Goal: Task Accomplishment & Management: Manage account settings

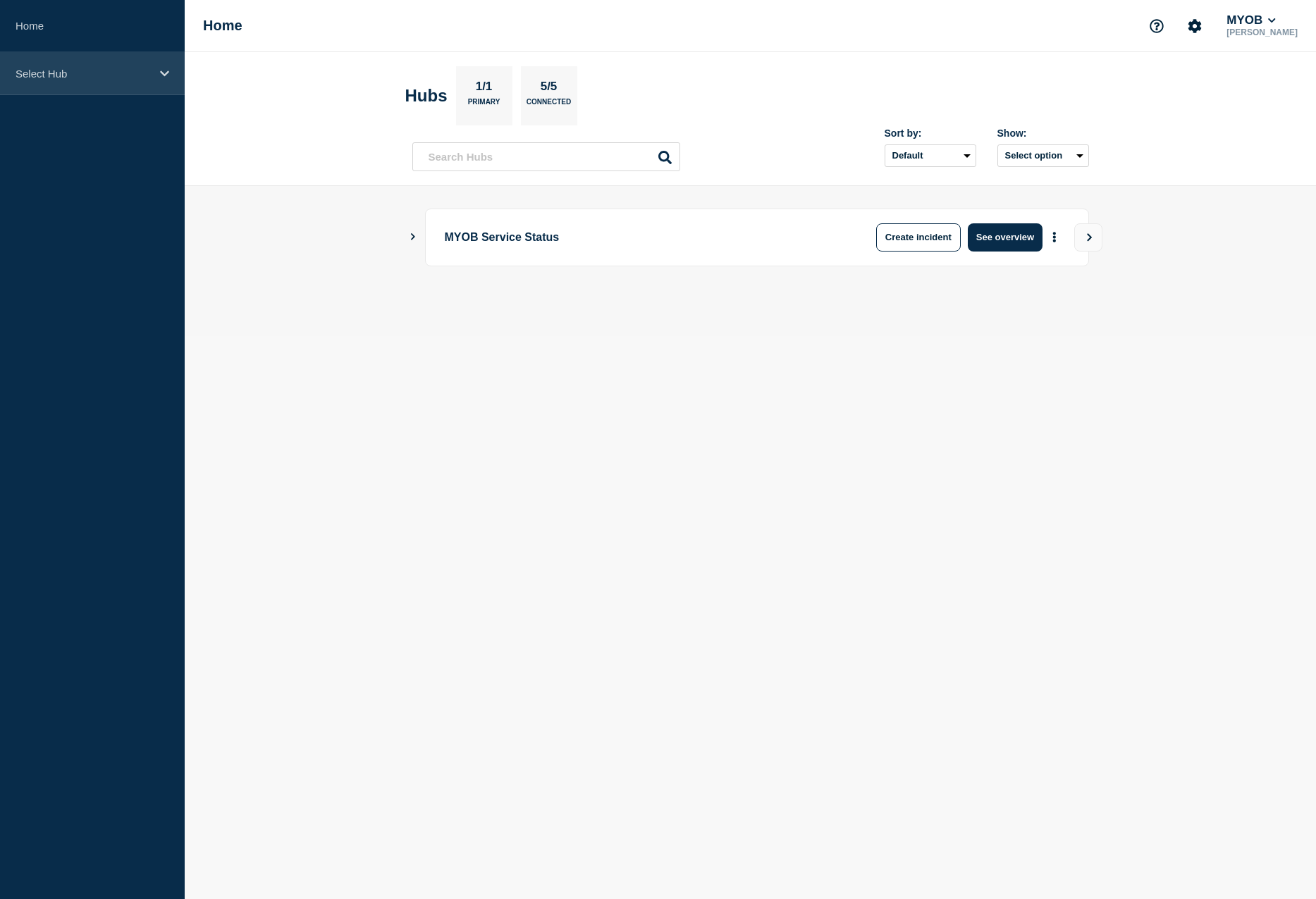
click at [169, 82] on div "Select Hub" at bounding box center [92, 73] width 185 height 43
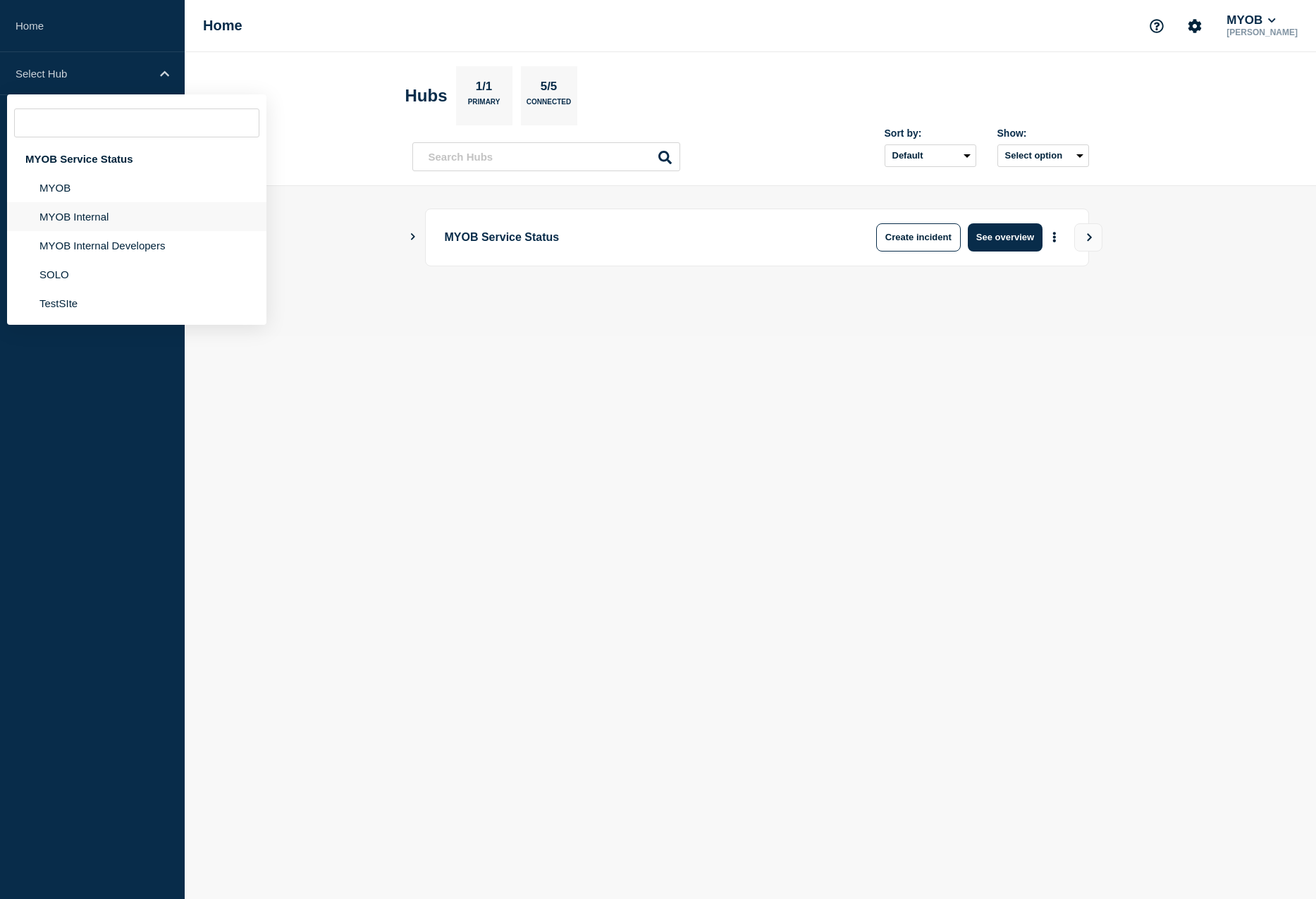
click at [120, 215] on li "MYOB Internal" at bounding box center [137, 216] width 260 height 29
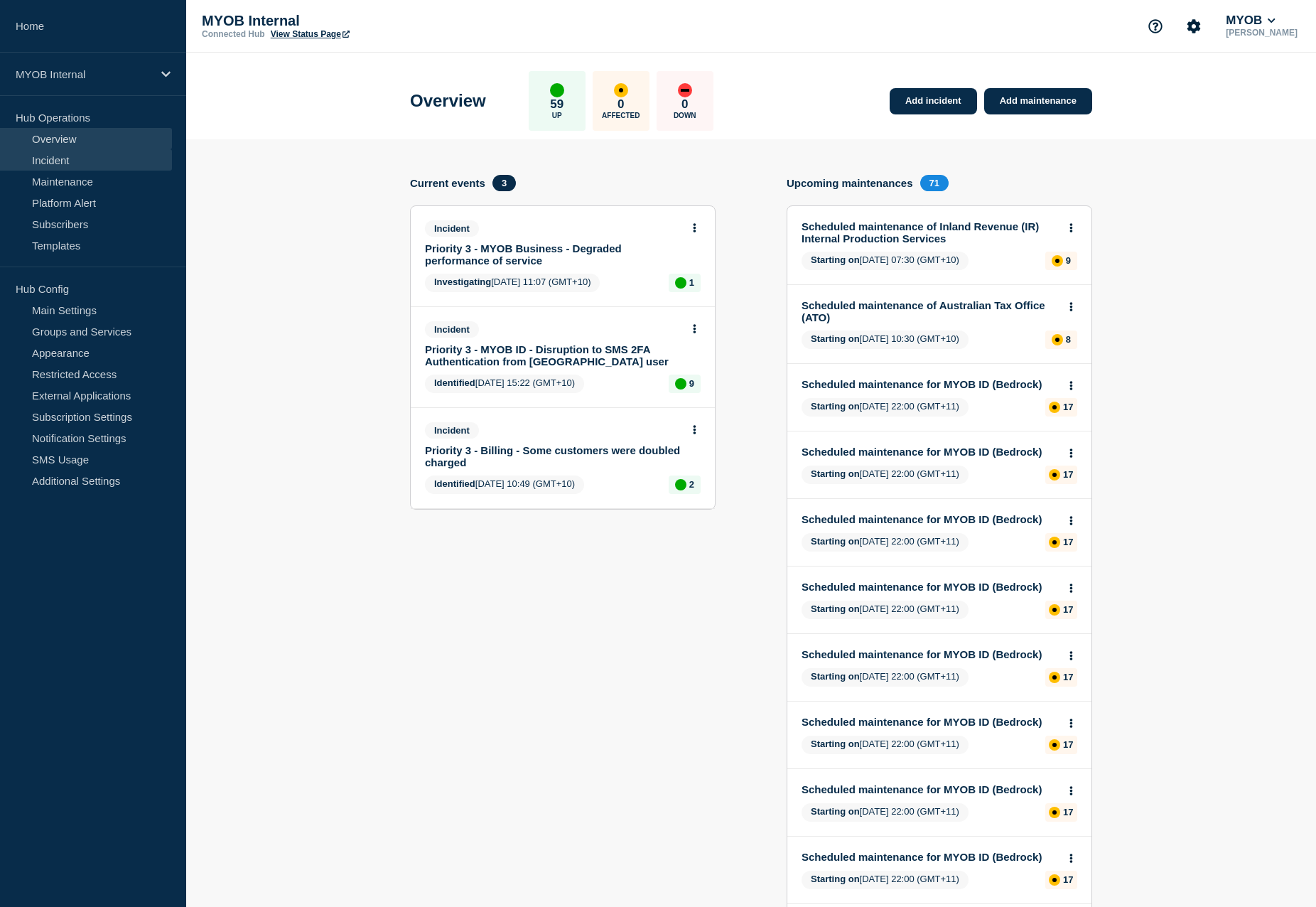
click at [65, 163] on link "Incident" at bounding box center [86, 160] width 172 height 21
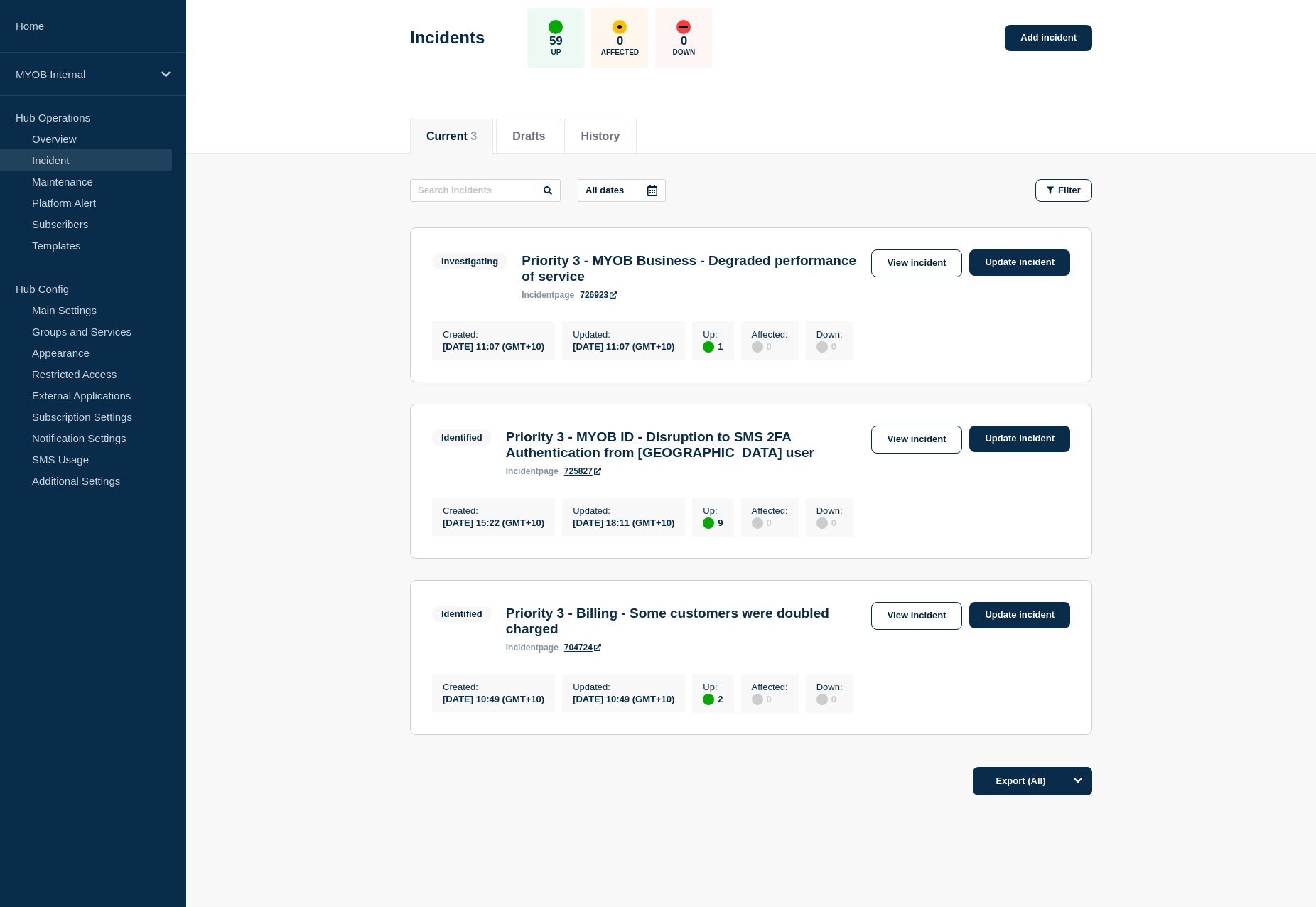
scroll to position [71, 0]
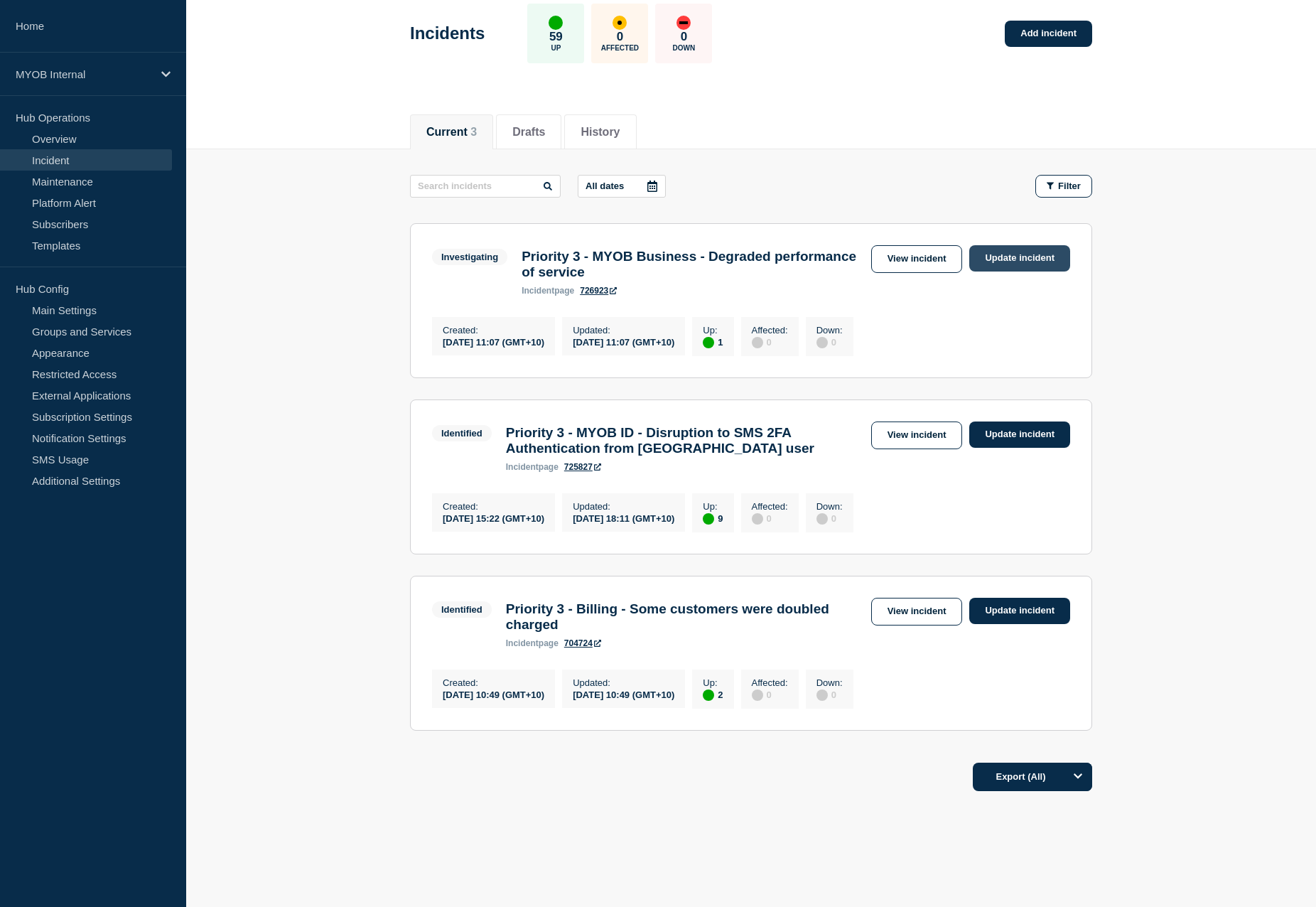
click at [1048, 257] on link "Update incident" at bounding box center [1019, 258] width 101 height 26
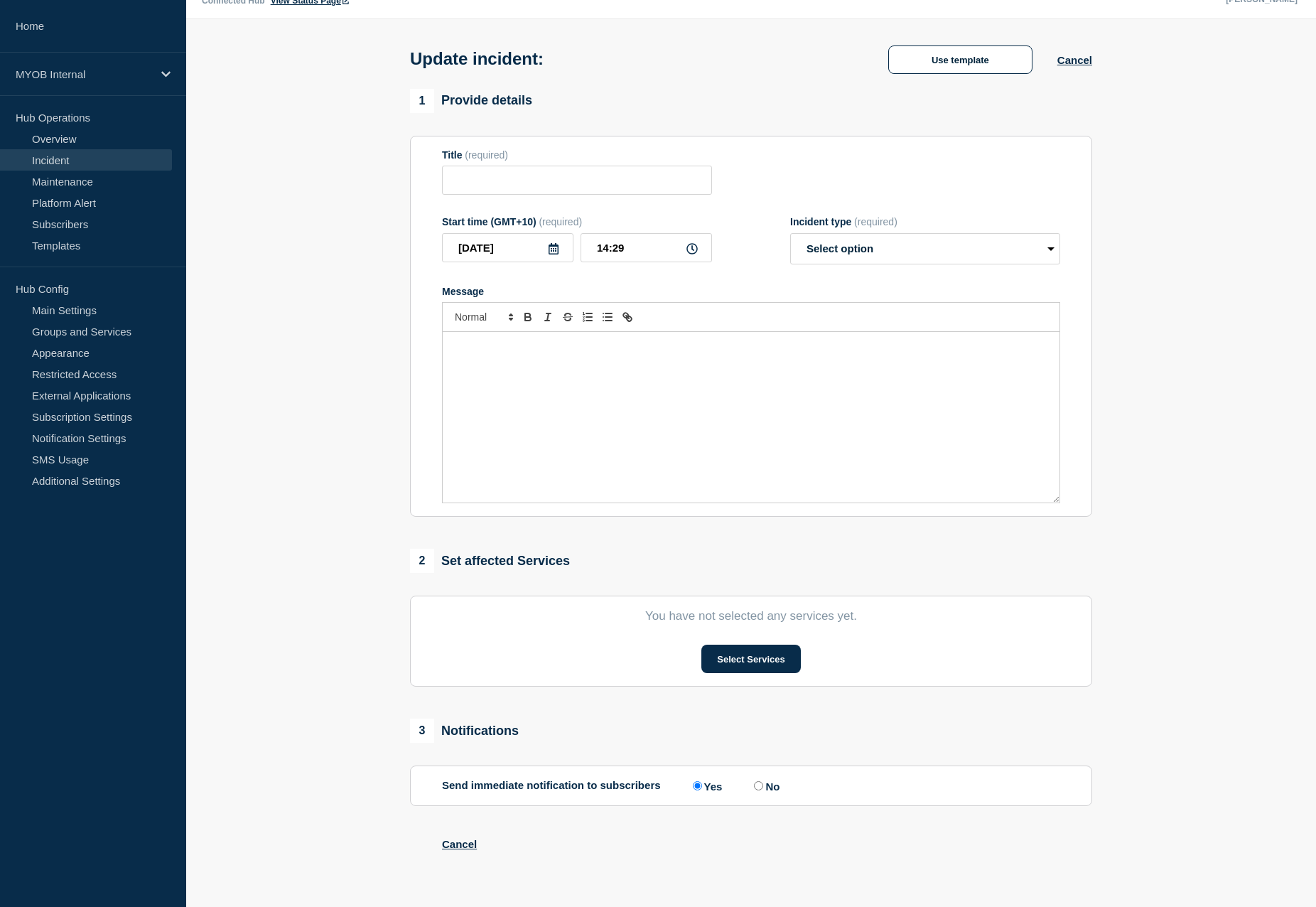
type input "Priority 3 - MYOB Business - Degraded performance of service"
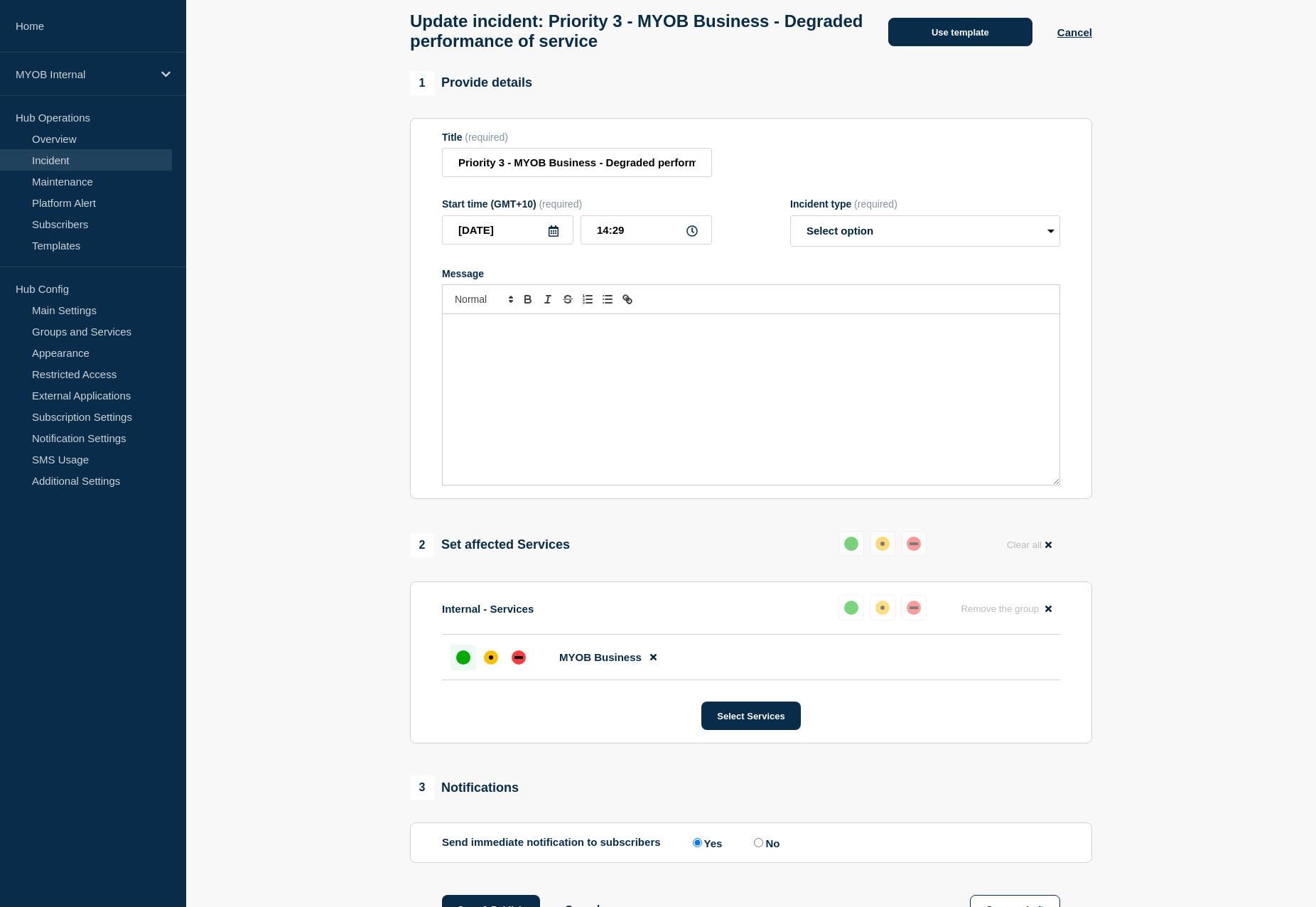
click at [950, 38] on button "Use template" at bounding box center [960, 32] width 144 height 28
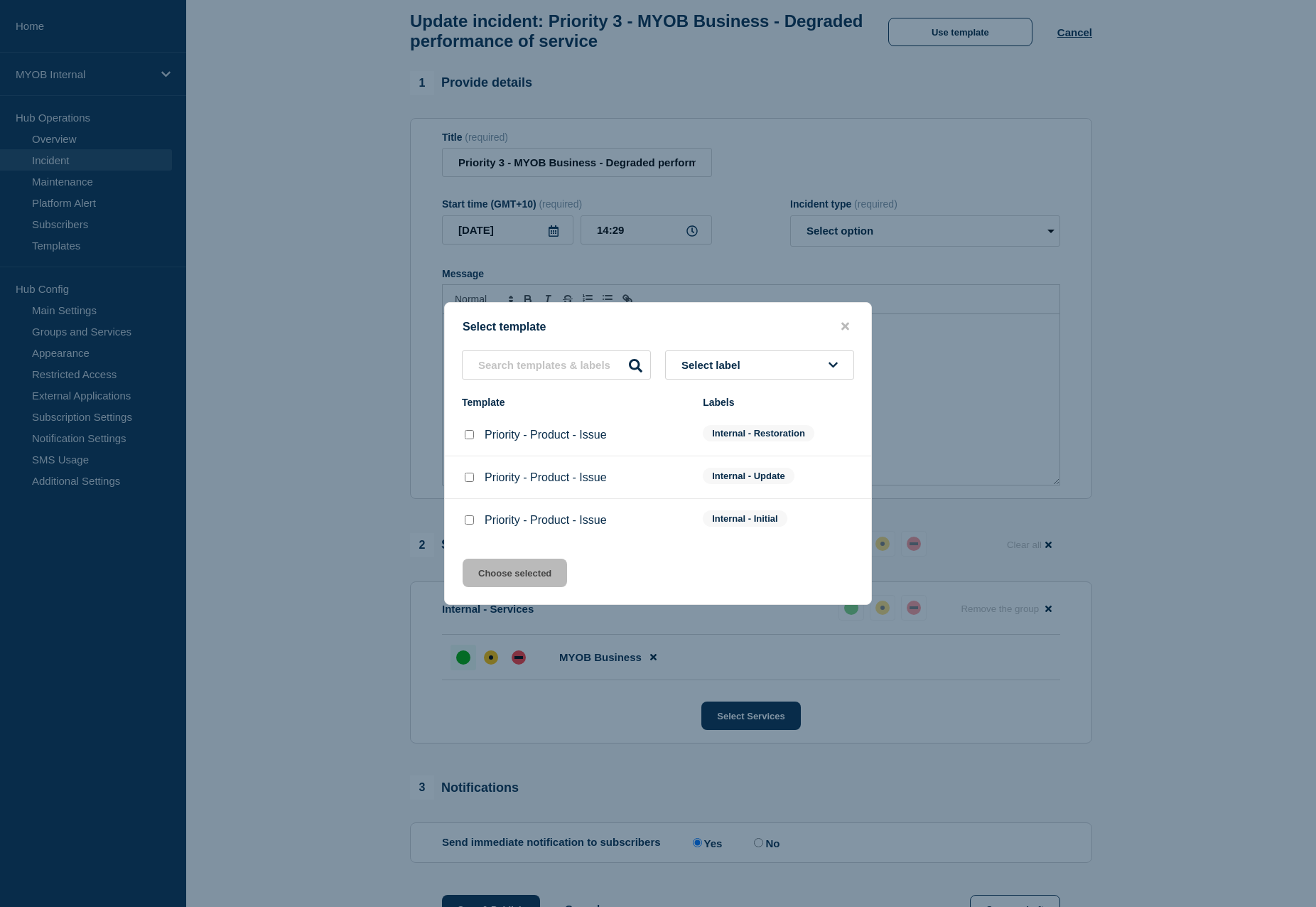
click at [467, 437] on input "Priority - Product - Issue checkbox" at bounding box center [469, 434] width 10 height 10
checkbox input "true"
click at [511, 581] on button "Choose selected" at bounding box center [515, 573] width 105 height 28
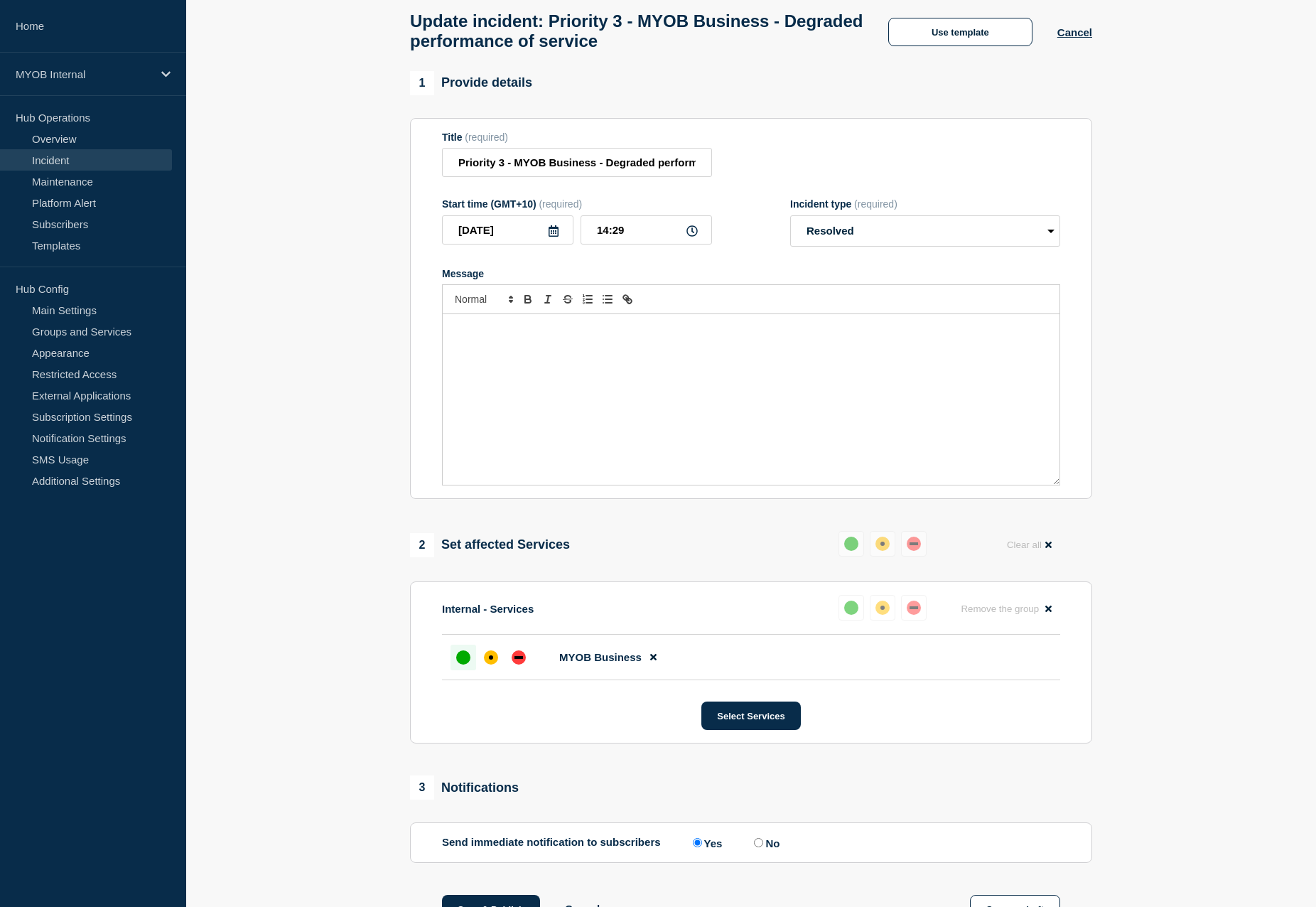
scroll to position [50, 0]
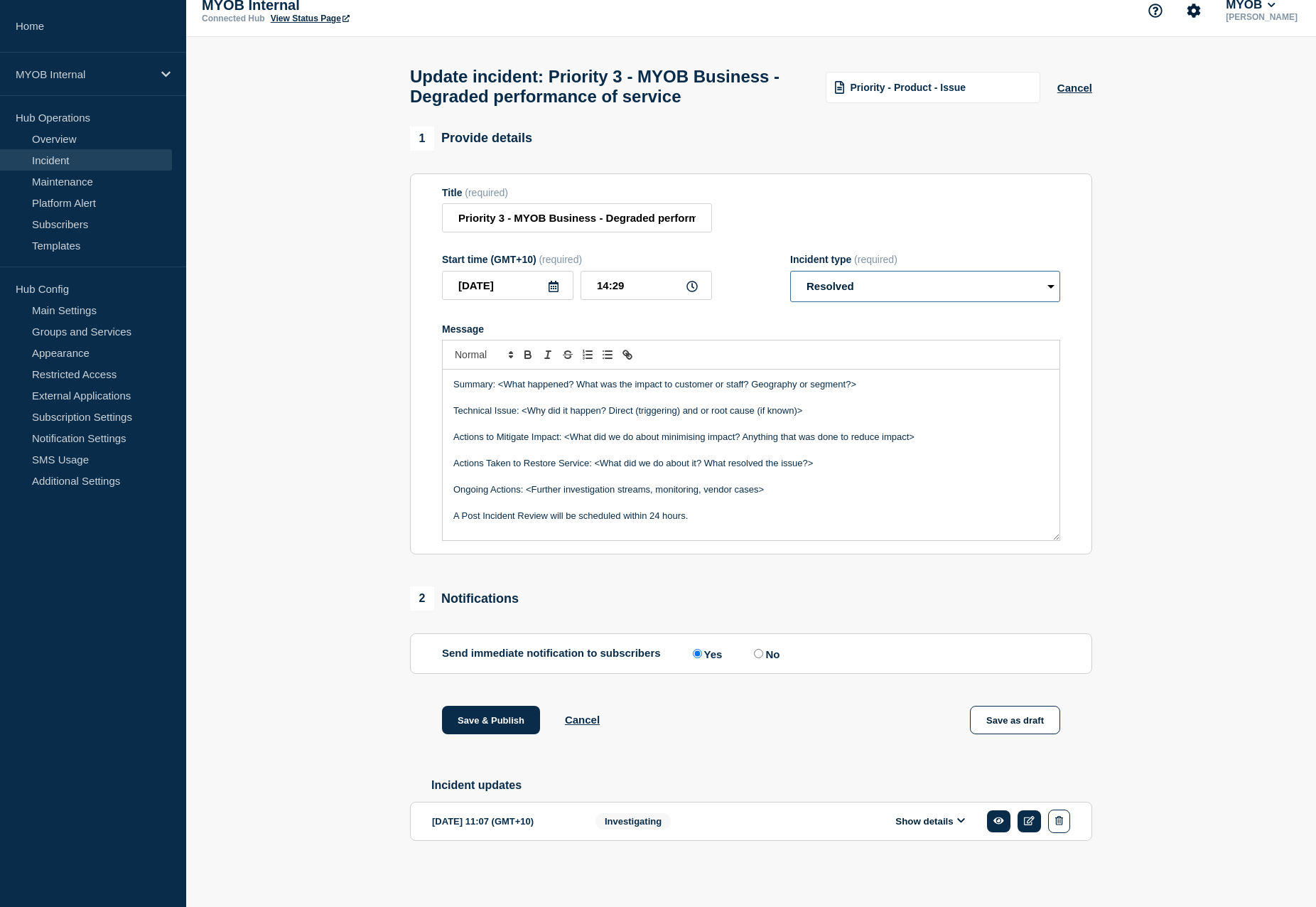
click at [904, 281] on select "Select option Investigating Identified Monitoring Resolved" at bounding box center [924, 287] width 270 height 32
select select "monitoring"
click at [790, 271] on select "Select option Investigating Identified Monitoring Resolved" at bounding box center [924, 287] width 270 height 32
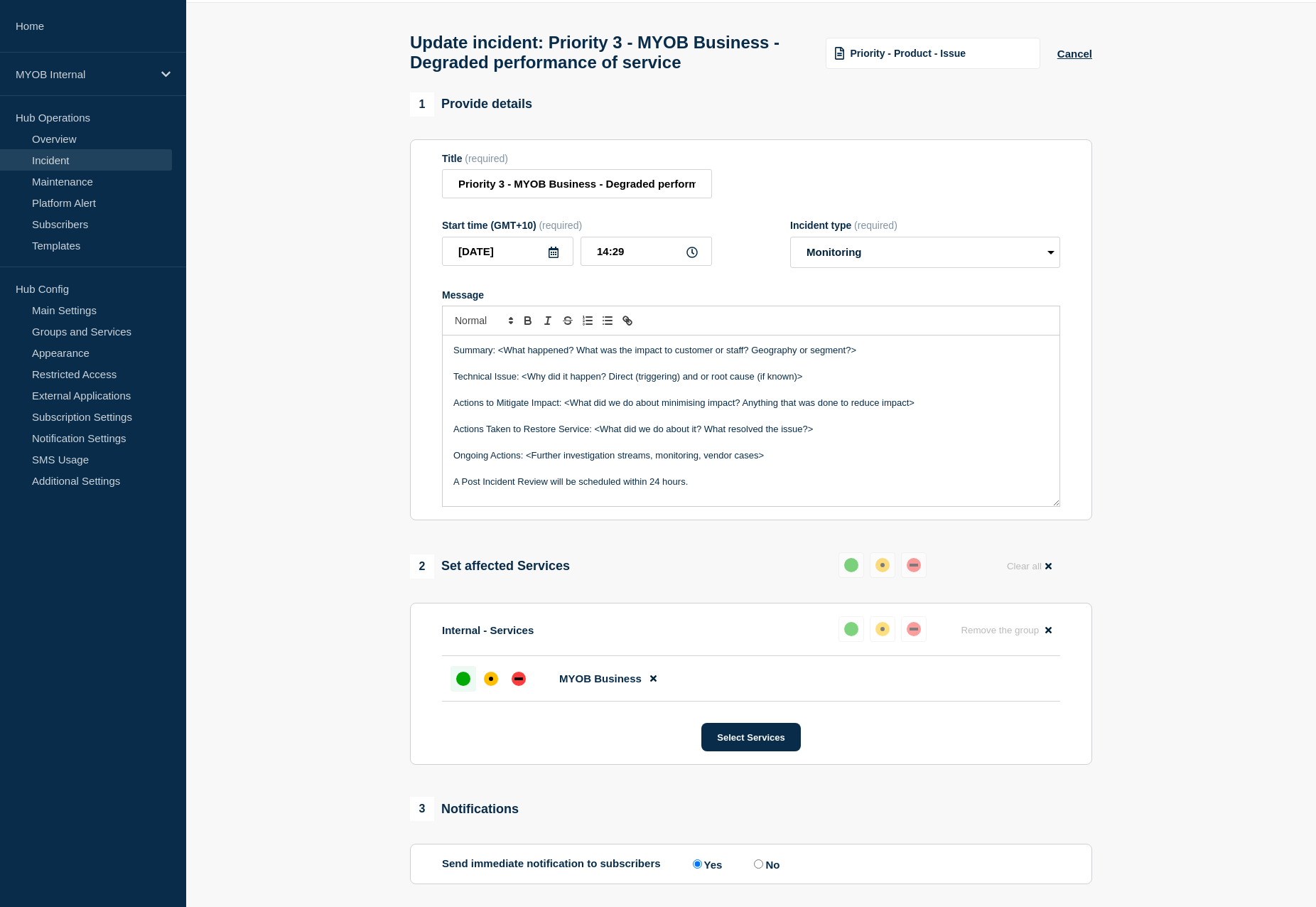
drag, startPoint x: 892, startPoint y: 384, endPoint x: 500, endPoint y: 385, distance: 392.0
click at [500, 357] on p "Summary: <What happened? What was the impact to customer or staff? Geography or…" at bounding box center [751, 350] width 596 height 13
click at [625, 370] on p "Summary: Since [DATE] degrade performace was observed after a change went into …" at bounding box center [751, 357] width 596 height 26
click at [636, 370] on p "Summary: Since [DATE] degrade performace was observed after a change went into …" at bounding box center [751, 357] width 596 height 26
click at [561, 370] on p "Summary: Since [DATE] degrade performance was observed after a change went into…" at bounding box center [751, 357] width 596 height 26
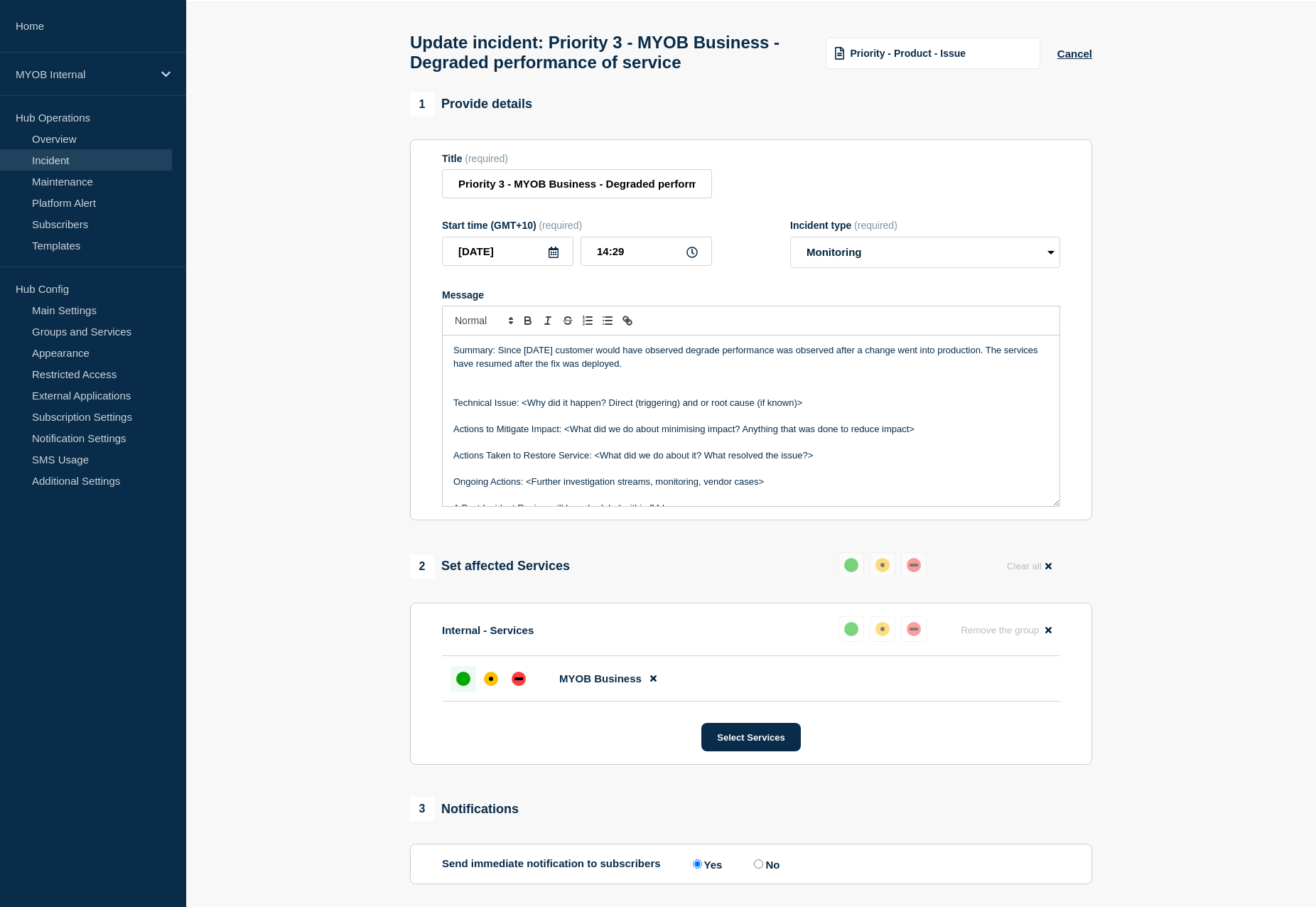
click at [726, 370] on p "Summary: Since [DATE] customer would have observed degrade performance was obse…" at bounding box center [751, 357] width 596 height 26
click at [680, 383] on p "Message" at bounding box center [751, 376] width 596 height 13
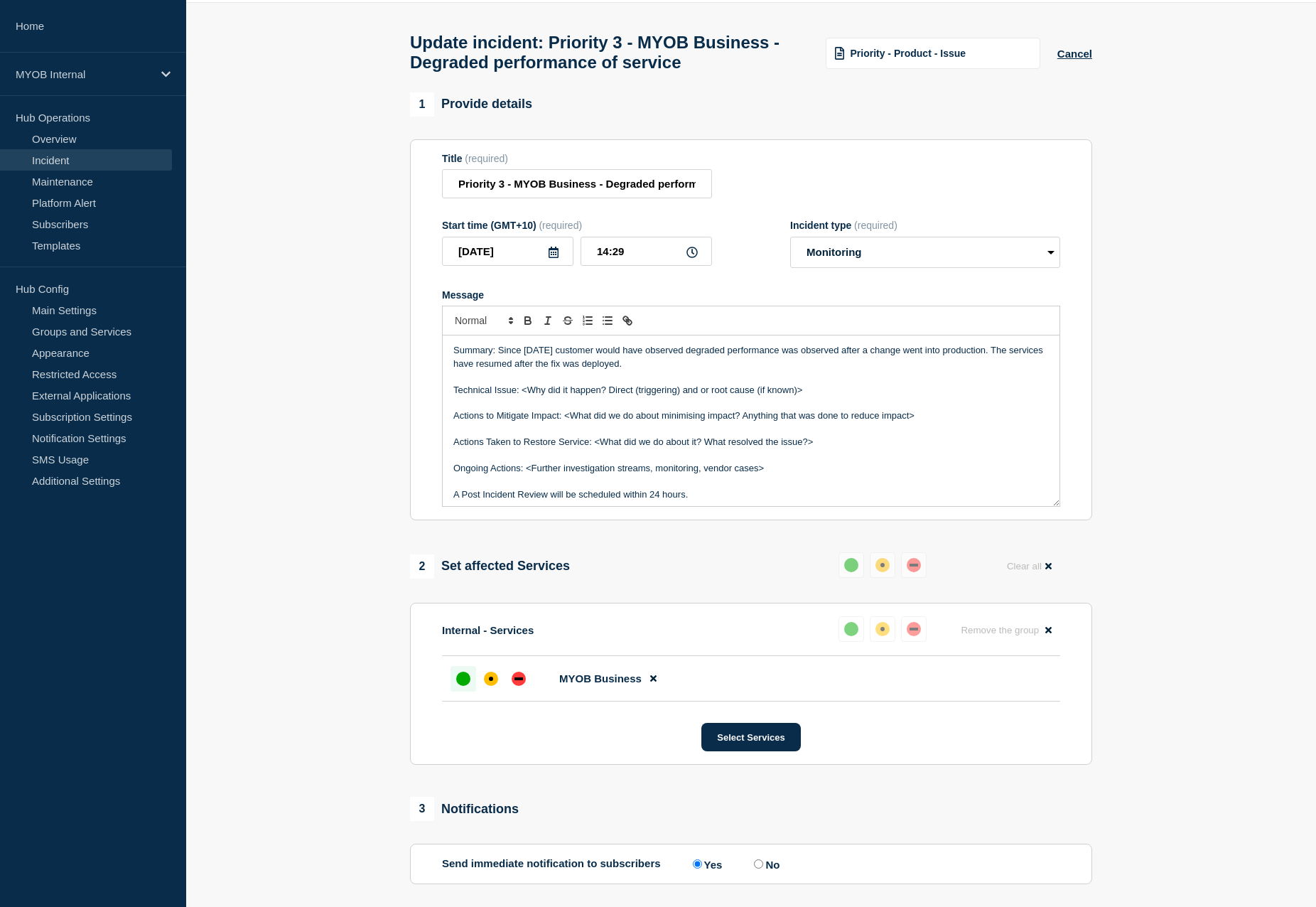
drag, startPoint x: 808, startPoint y: 419, endPoint x: 522, endPoint y: 419, distance: 286.0
click at [522, 396] on p "Technical Issue: <Why did it happen? Direct (triggering) and or root cause (if …" at bounding box center [751, 390] width 596 height 13
drag, startPoint x: 951, startPoint y: 447, endPoint x: 448, endPoint y: 446, distance: 503.0
click at [448, 446] on div "Summary: Since [DATE] customer would have observed degraded performance was obs…" at bounding box center [751, 421] width 617 height 171
drag, startPoint x: 560, startPoint y: 381, endPoint x: 525, endPoint y: 382, distance: 35.0
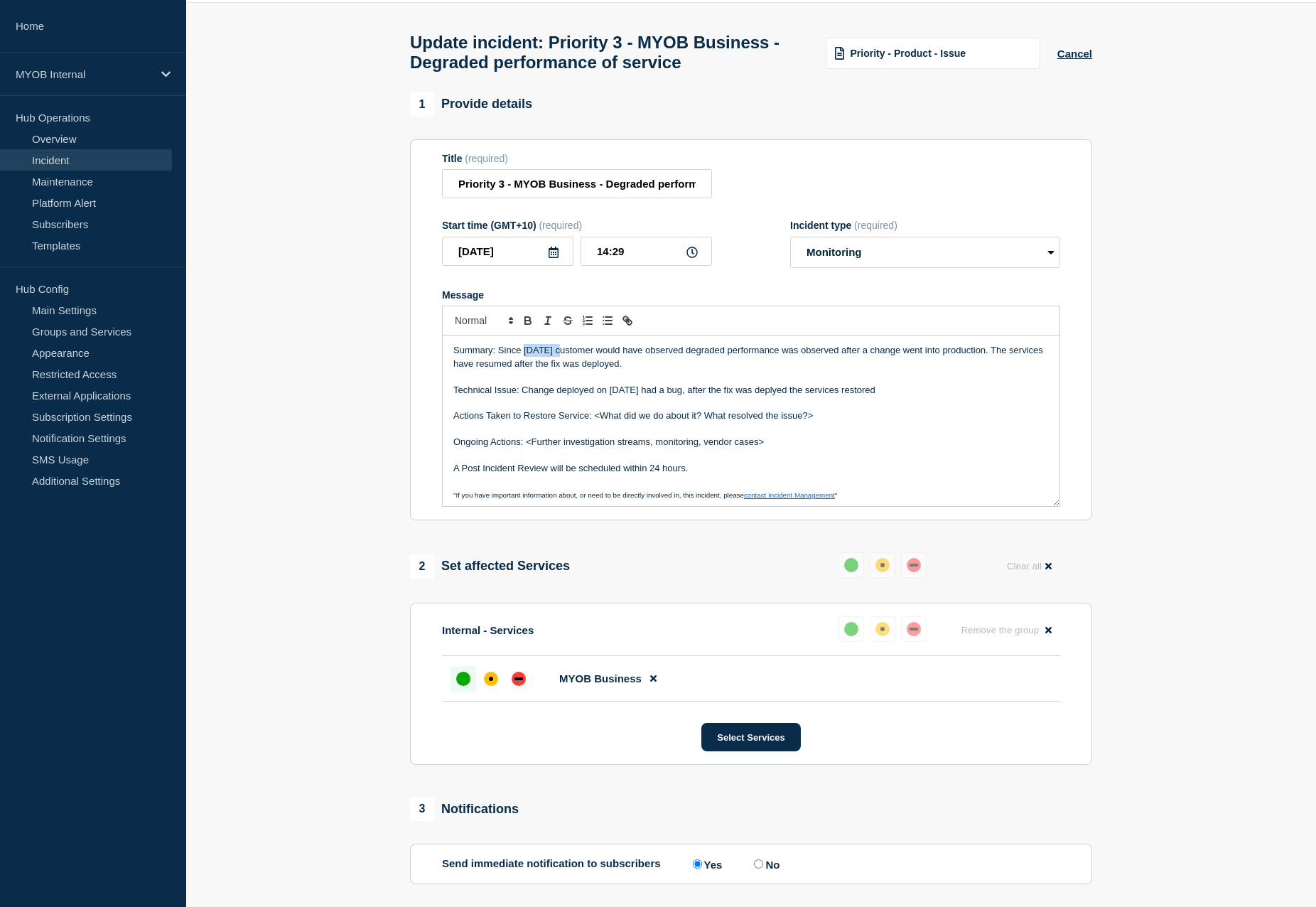
click at [525, 370] on p "Summary: Since [DATE] customer would have observed degraded performance was obs…" at bounding box center [751, 357] width 596 height 26
drag, startPoint x: 836, startPoint y: 446, endPoint x: 597, endPoint y: 445, distance: 239.0
click at [597, 422] on p "Actions Taken to Restore Service: <What did we do about it? What resolved the i…" at bounding box center [751, 416] width 596 height 13
drag, startPoint x: 698, startPoint y: 498, endPoint x: 545, endPoint y: 489, distance: 153.3
click at [545, 489] on div "Summary: Since [DATE] customer would have observed degraded performance was obs…" at bounding box center [751, 421] width 617 height 171
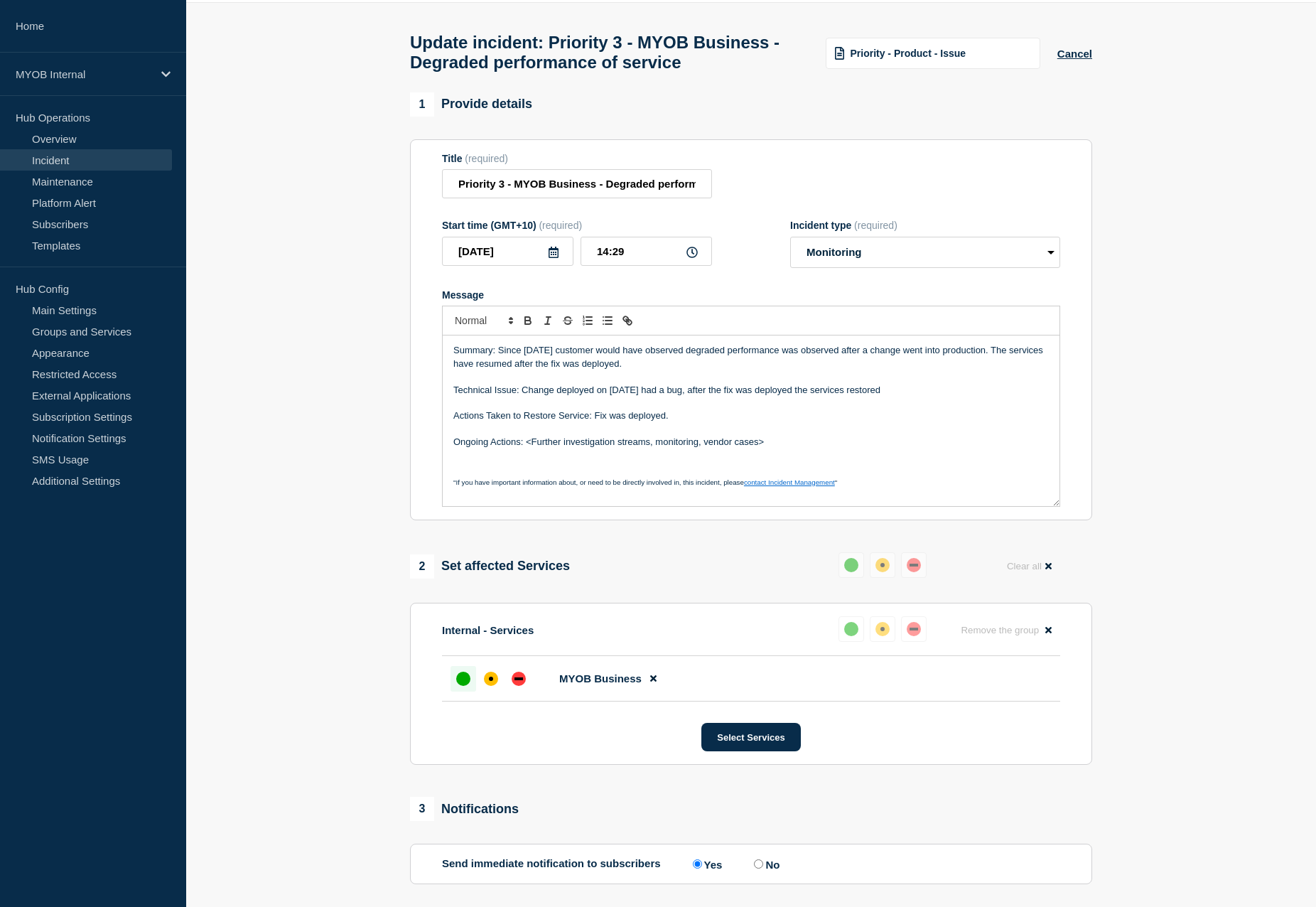
drag, startPoint x: 741, startPoint y: 471, endPoint x: 527, endPoint y: 473, distance: 214.0
click at [527, 448] on p "Ongoing Actions: <Further investigation streams, monitoring, vendor cases>" at bounding box center [751, 442] width 596 height 13
drag, startPoint x: 675, startPoint y: 399, endPoint x: 500, endPoint y: 381, distance: 175.9
click at [500, 370] on p "Summary: Since [DATE] customer would have observed degraded performance was obs…" at bounding box center [751, 357] width 596 height 26
copy p "Since [DATE] customer would have observed degraded performance was observed aft…"
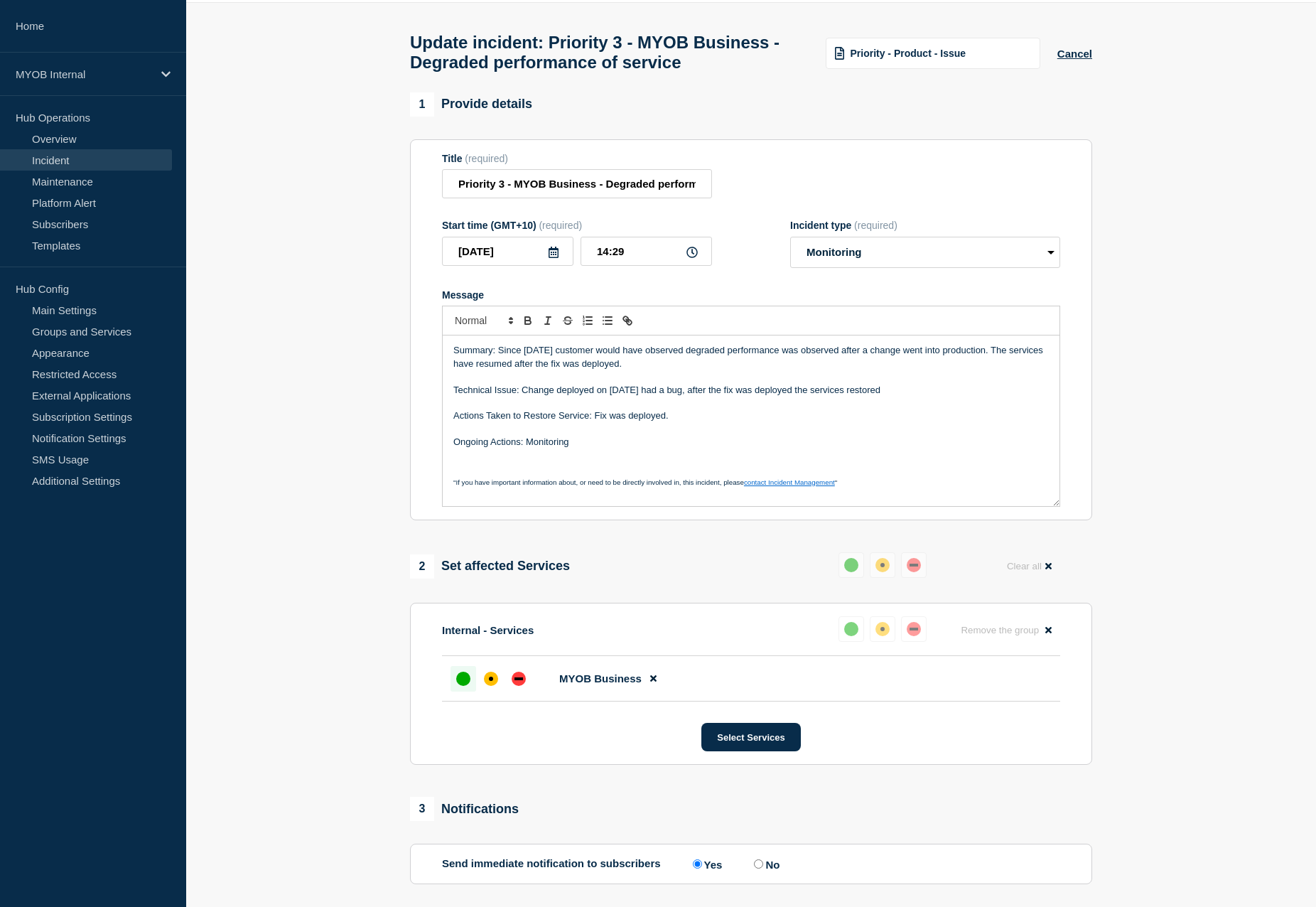
click at [799, 396] on p "Technical Issue: Change deployed on [DATE] had a bug, after the fix was deploye…" at bounding box center [751, 390] width 596 height 13
drag, startPoint x: 499, startPoint y: 381, endPoint x: 669, endPoint y: 395, distance: 170.6
click at [669, 370] on p "Summary: Since [DATE] customer would have observed degraded performance was obs…" at bounding box center [751, 357] width 596 height 26
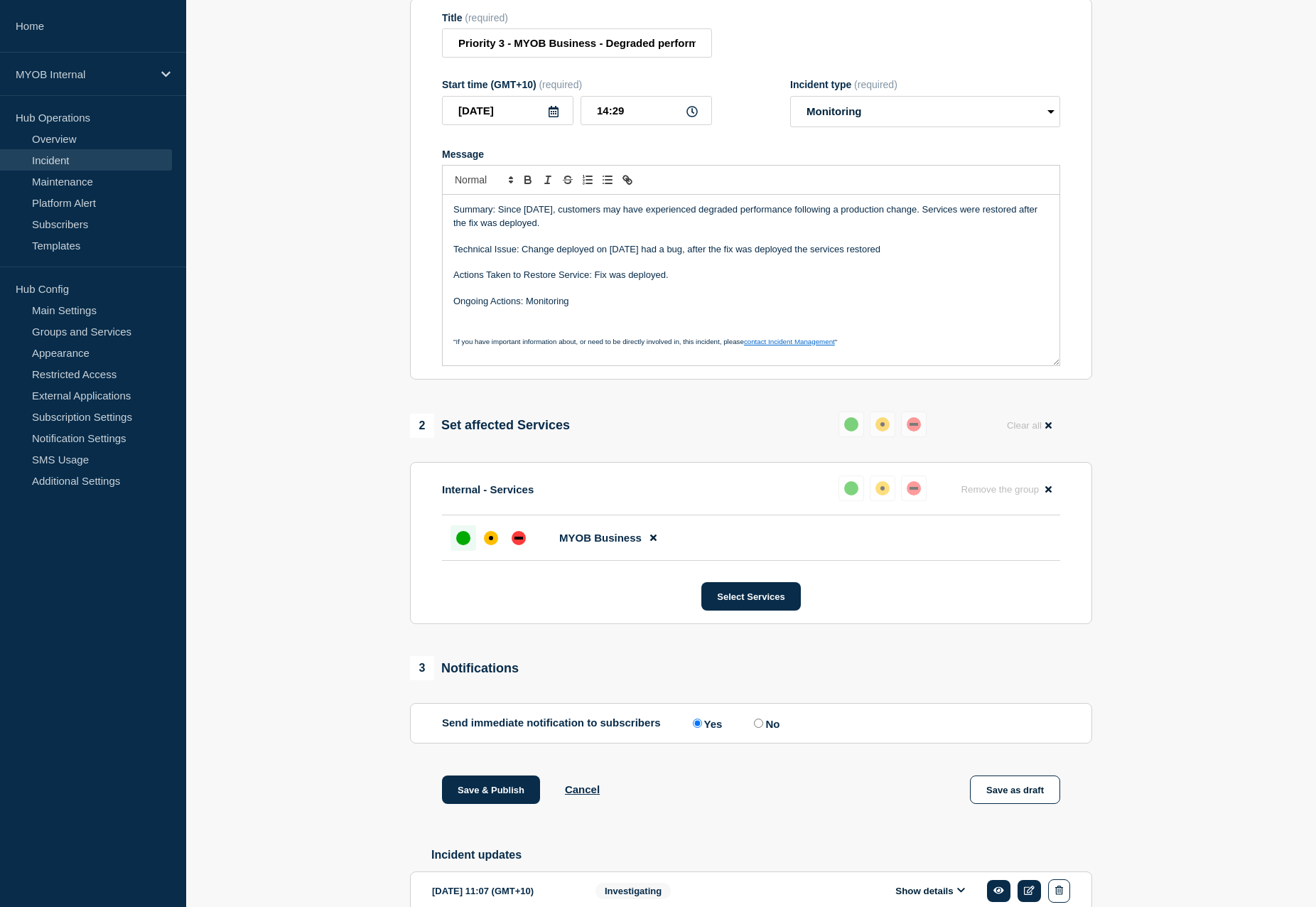
scroll to position [192, 0]
click at [778, 609] on button "Select Services" at bounding box center [750, 595] width 98 height 28
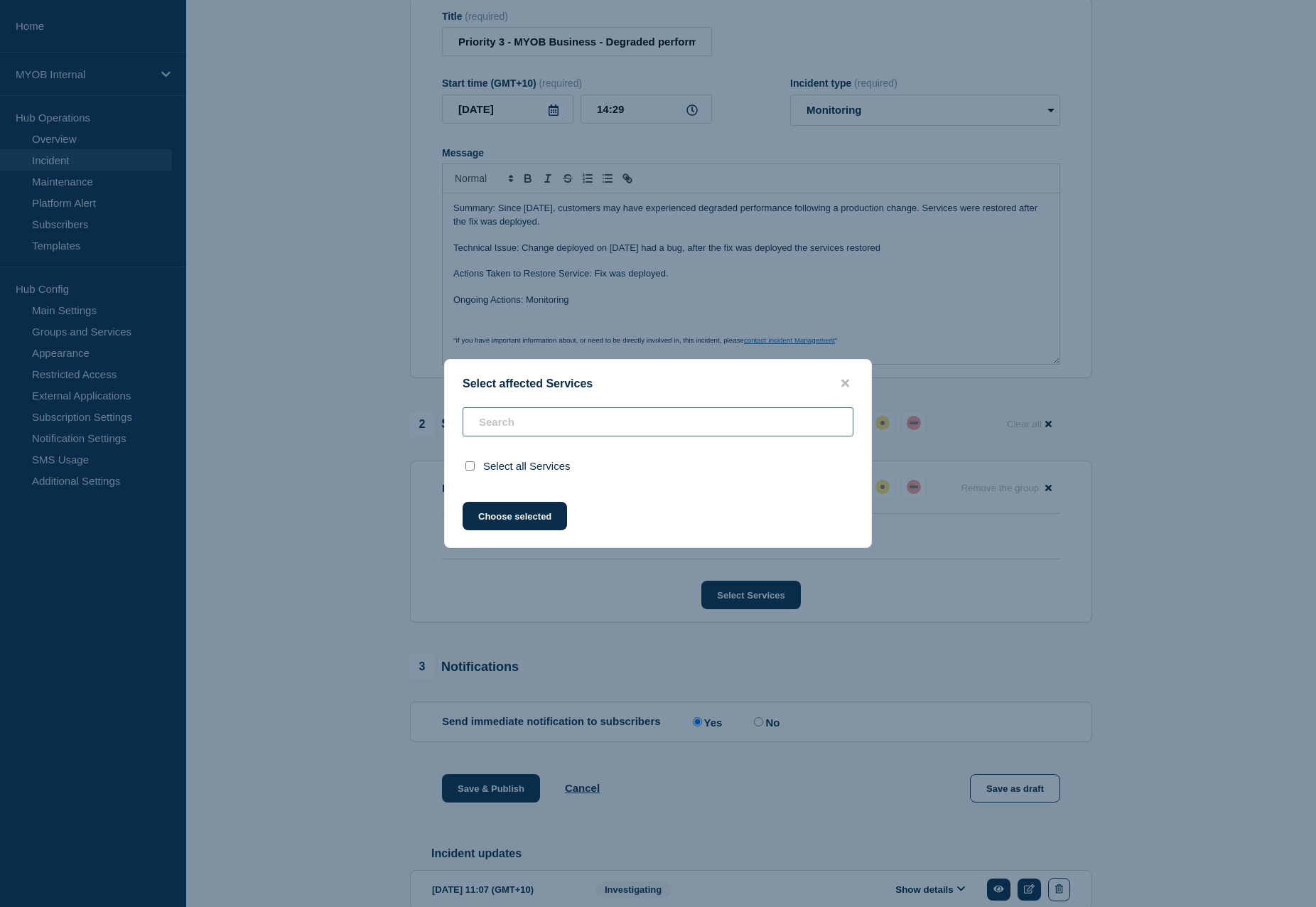
click at [617, 423] on input "text" at bounding box center [658, 421] width 391 height 29
type input "a"
checkbox input "false"
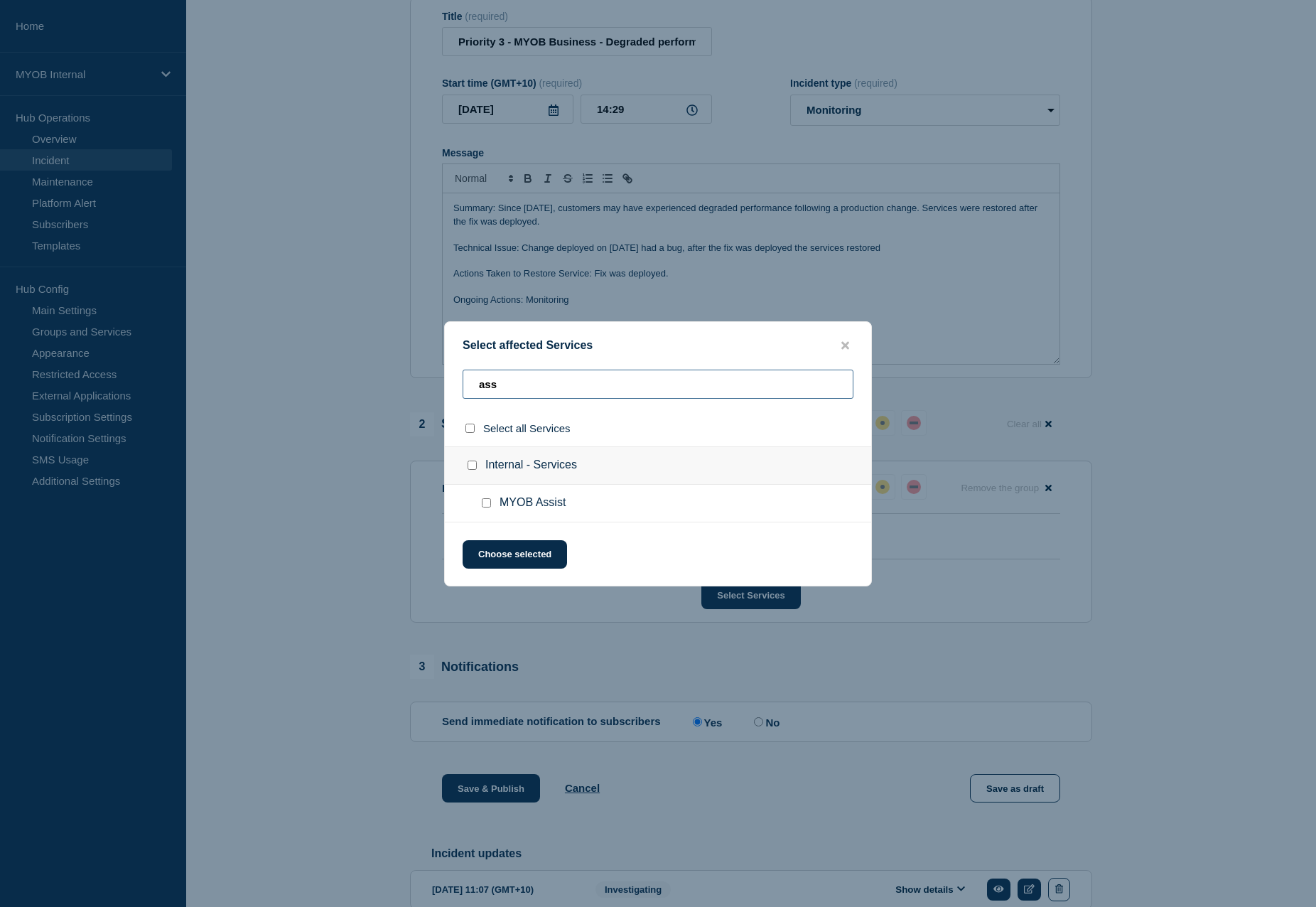
type input "ass"
click at [482, 504] on input "MYOB Assist checkbox" at bounding box center [486, 503] width 10 height 10
checkbox input "true"
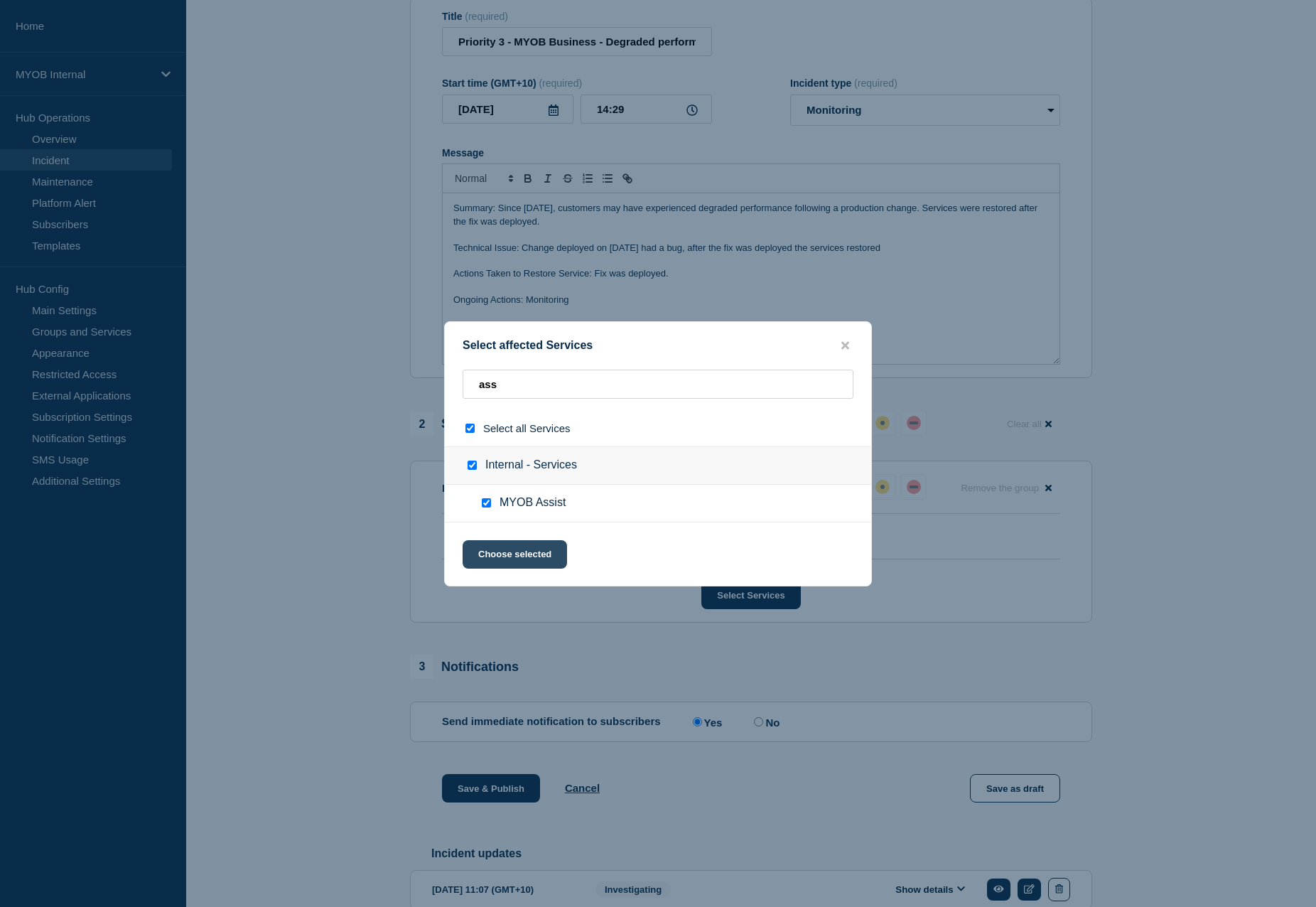
click at [530, 556] on button "Choose selected" at bounding box center [515, 555] width 105 height 28
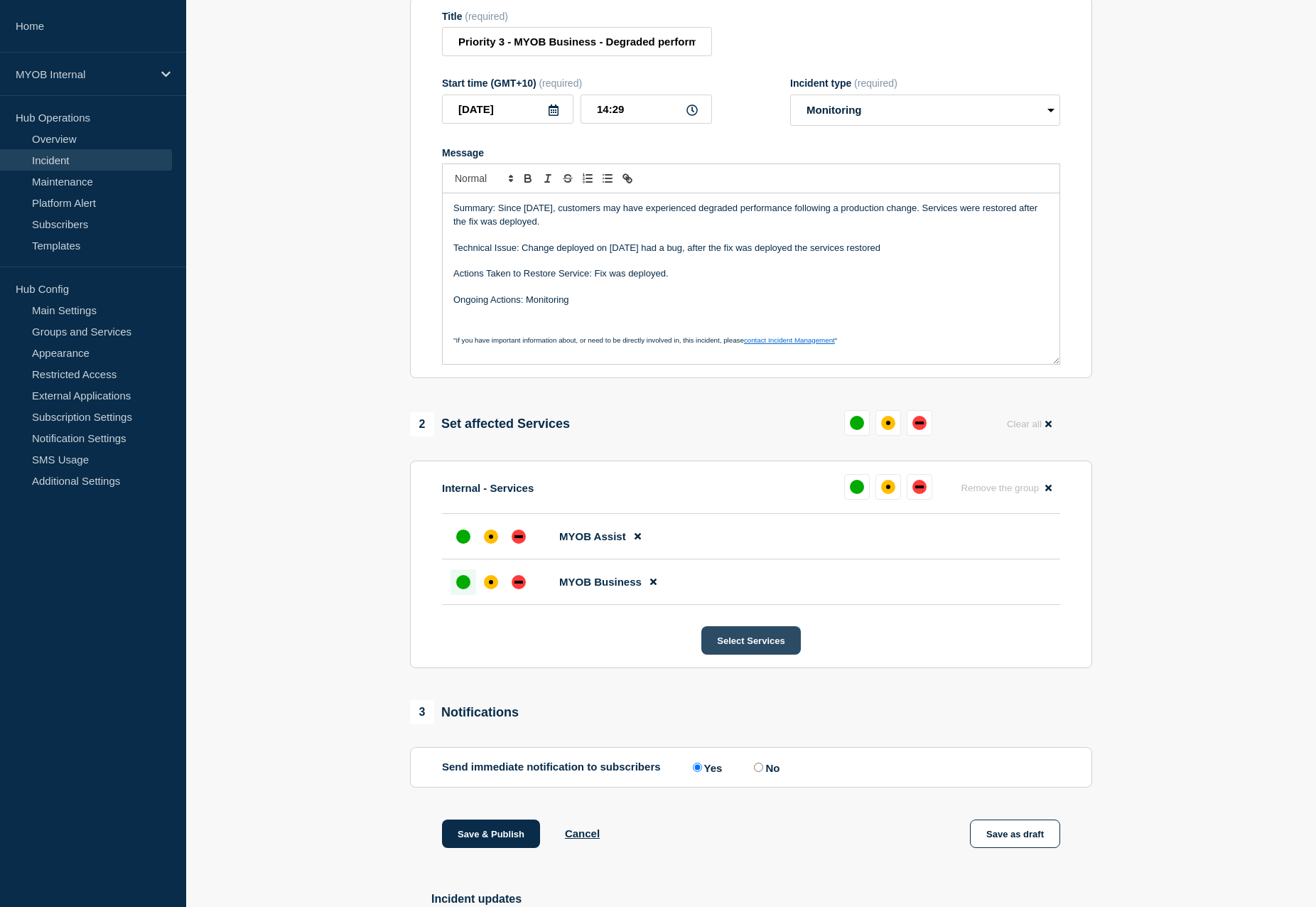
click at [745, 655] on button "Select Services" at bounding box center [750, 641] width 98 height 28
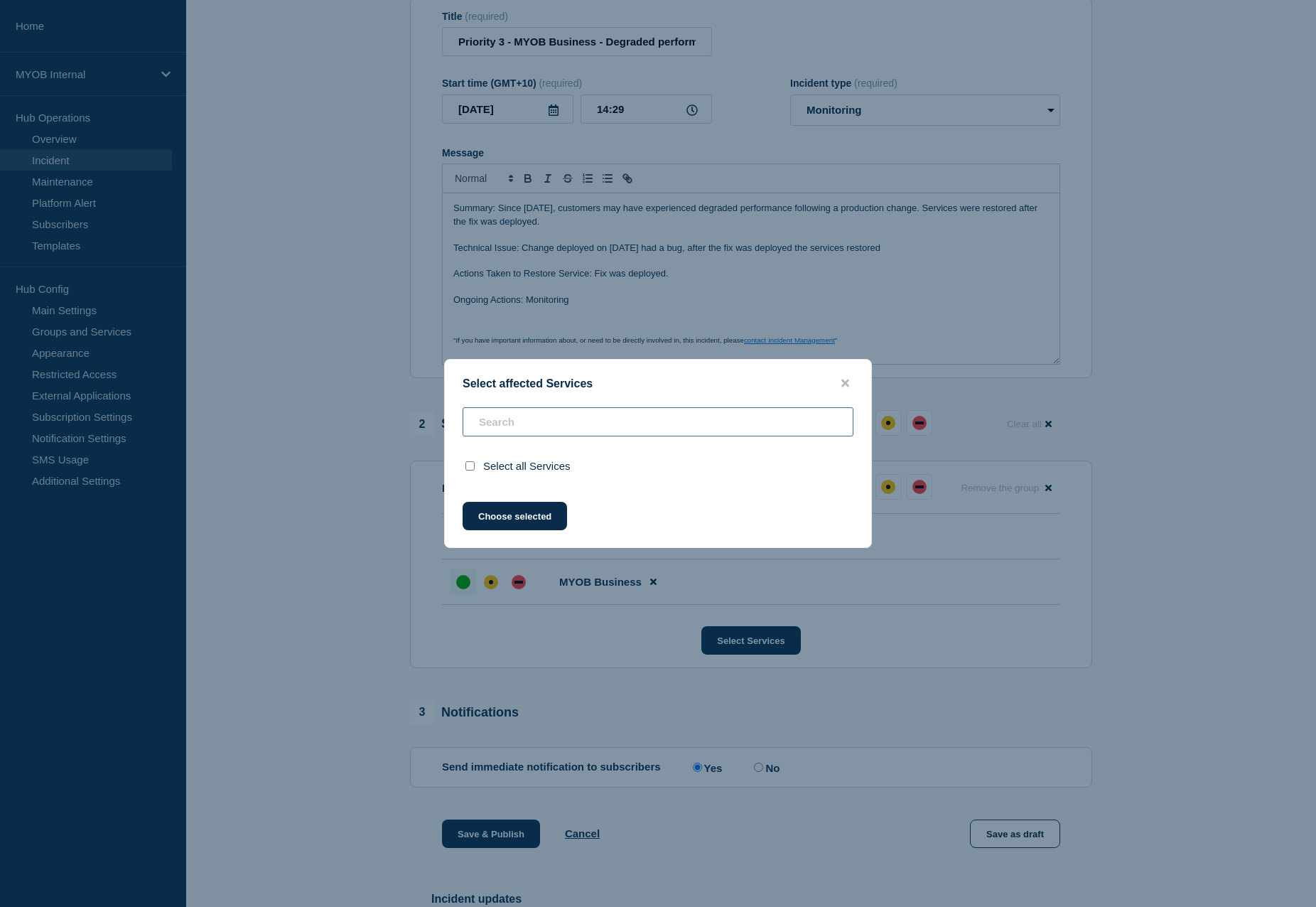
click at [610, 421] on input "text" at bounding box center [658, 421] width 391 height 29
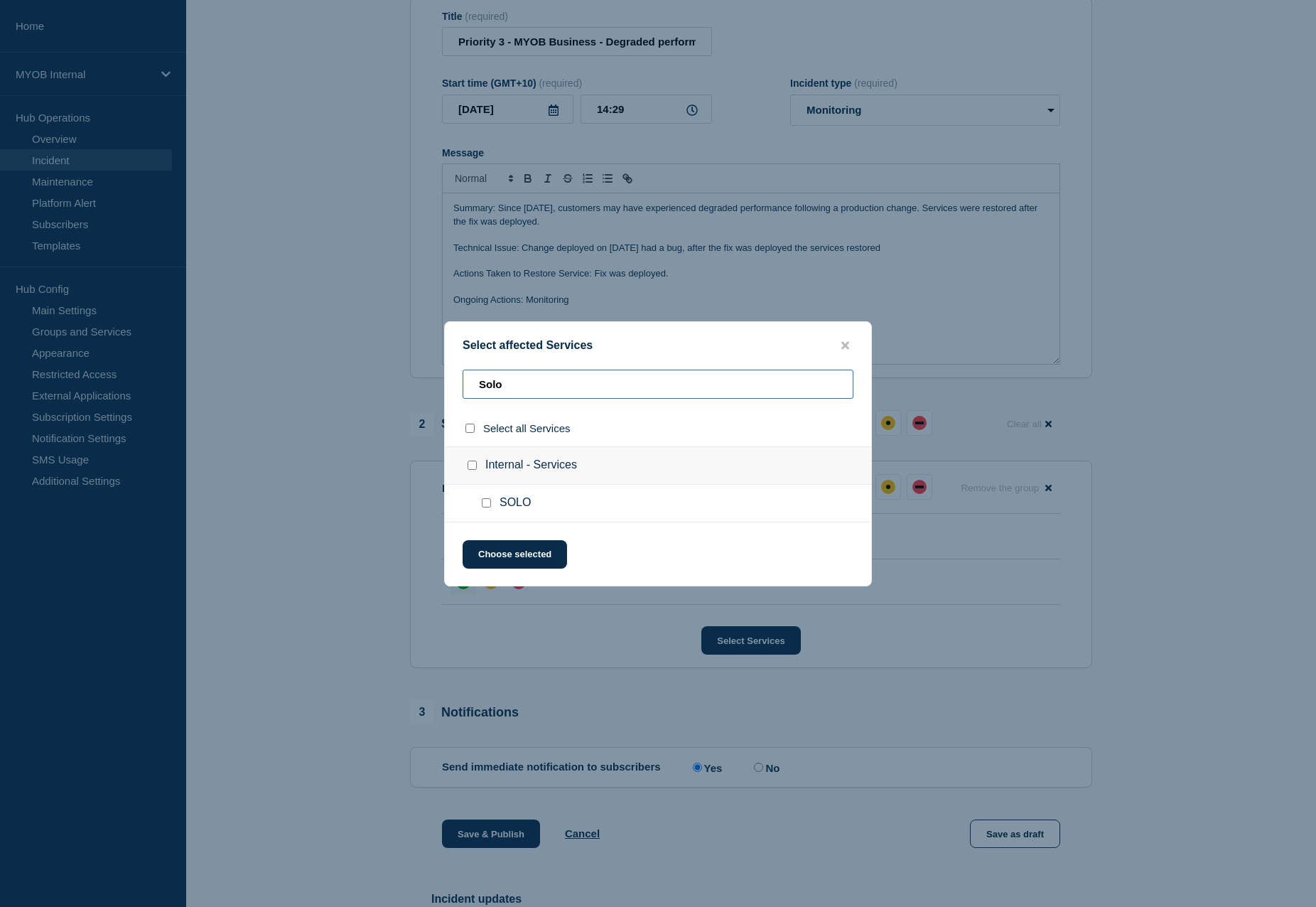
type input "Solo"
click at [488, 504] on input "SOLO checkbox" at bounding box center [486, 503] width 10 height 10
checkbox input "true"
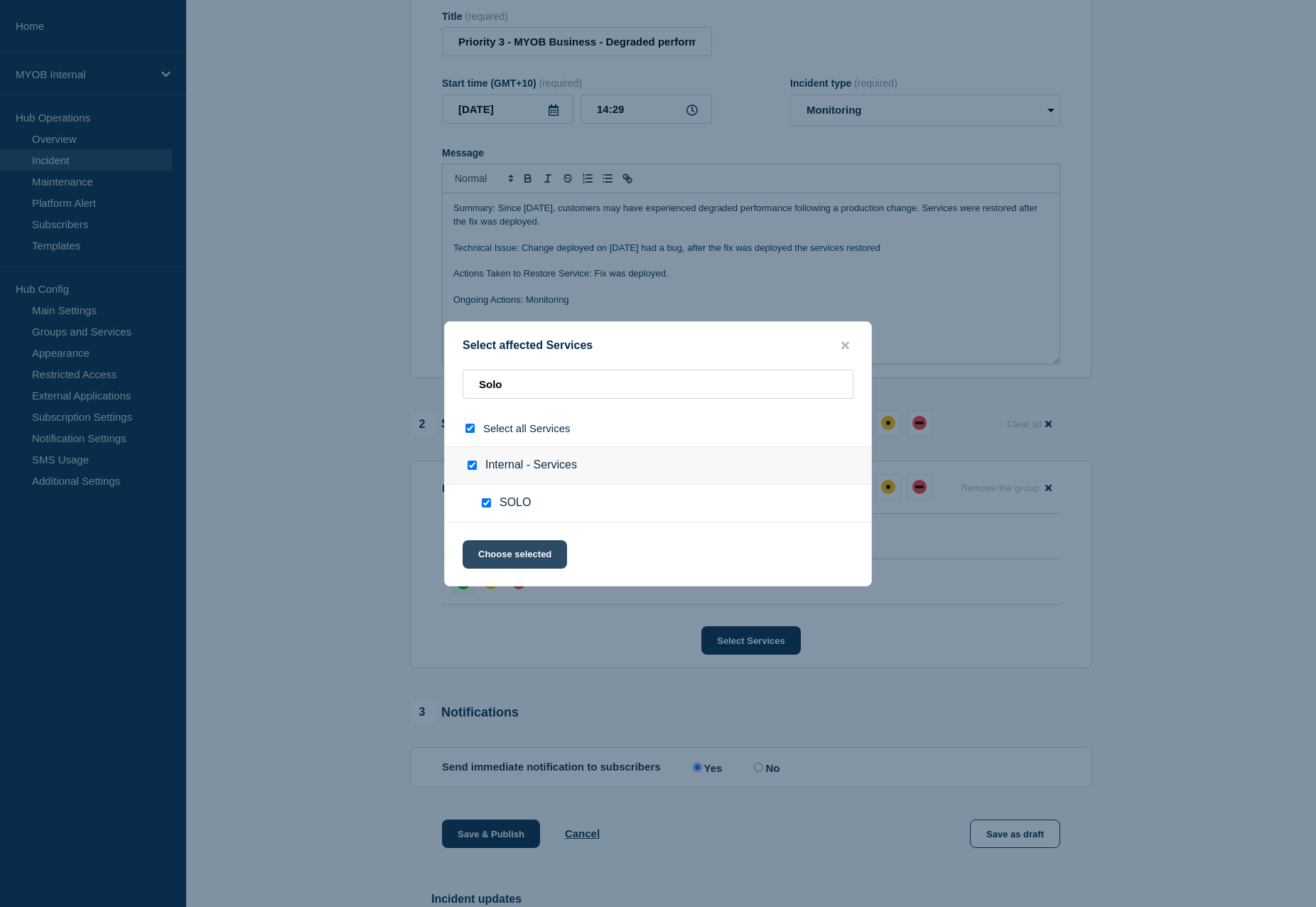
click at [538, 561] on button "Choose selected" at bounding box center [515, 555] width 105 height 28
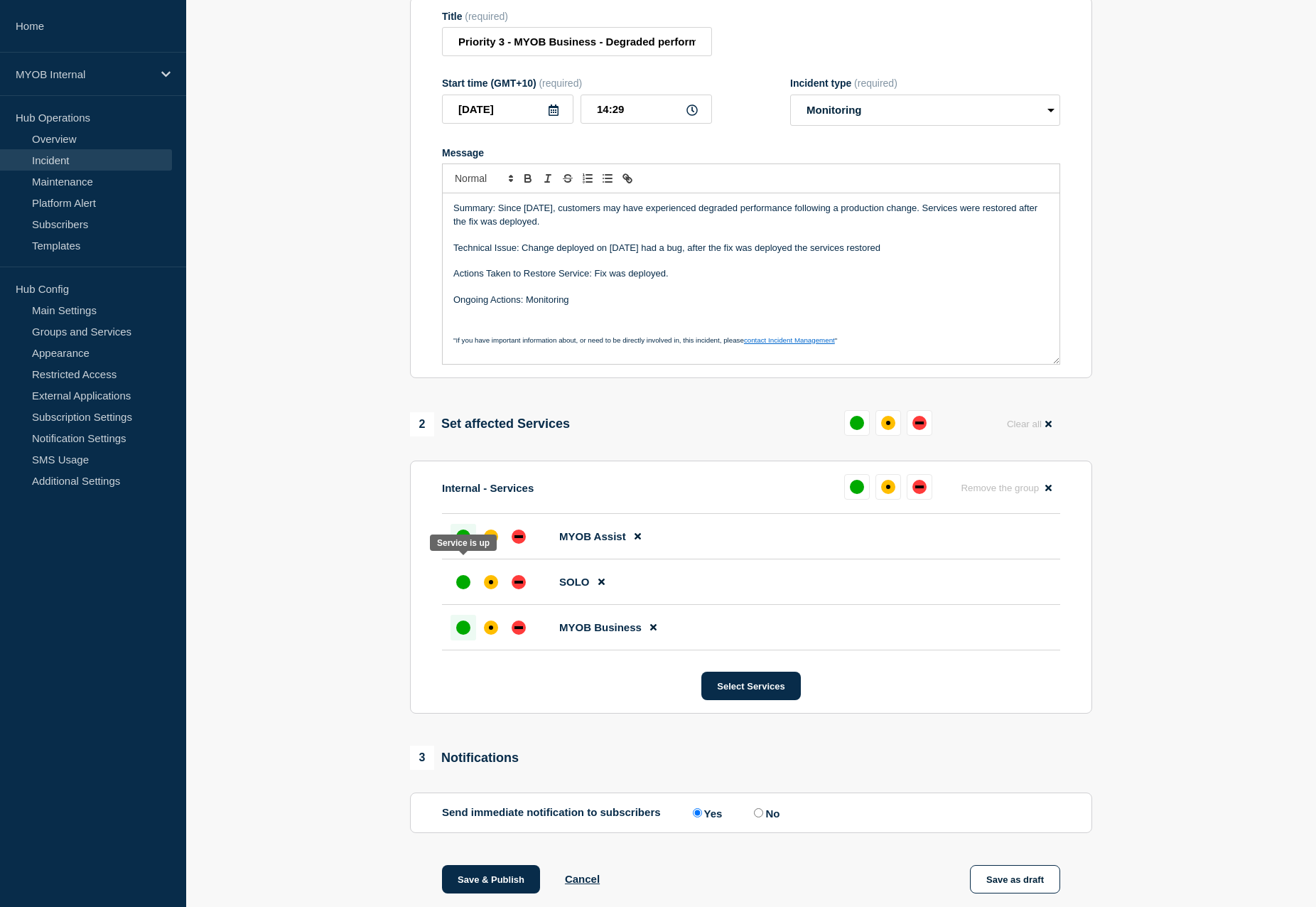
click at [456, 544] on div "up" at bounding box center [463, 537] width 14 height 14
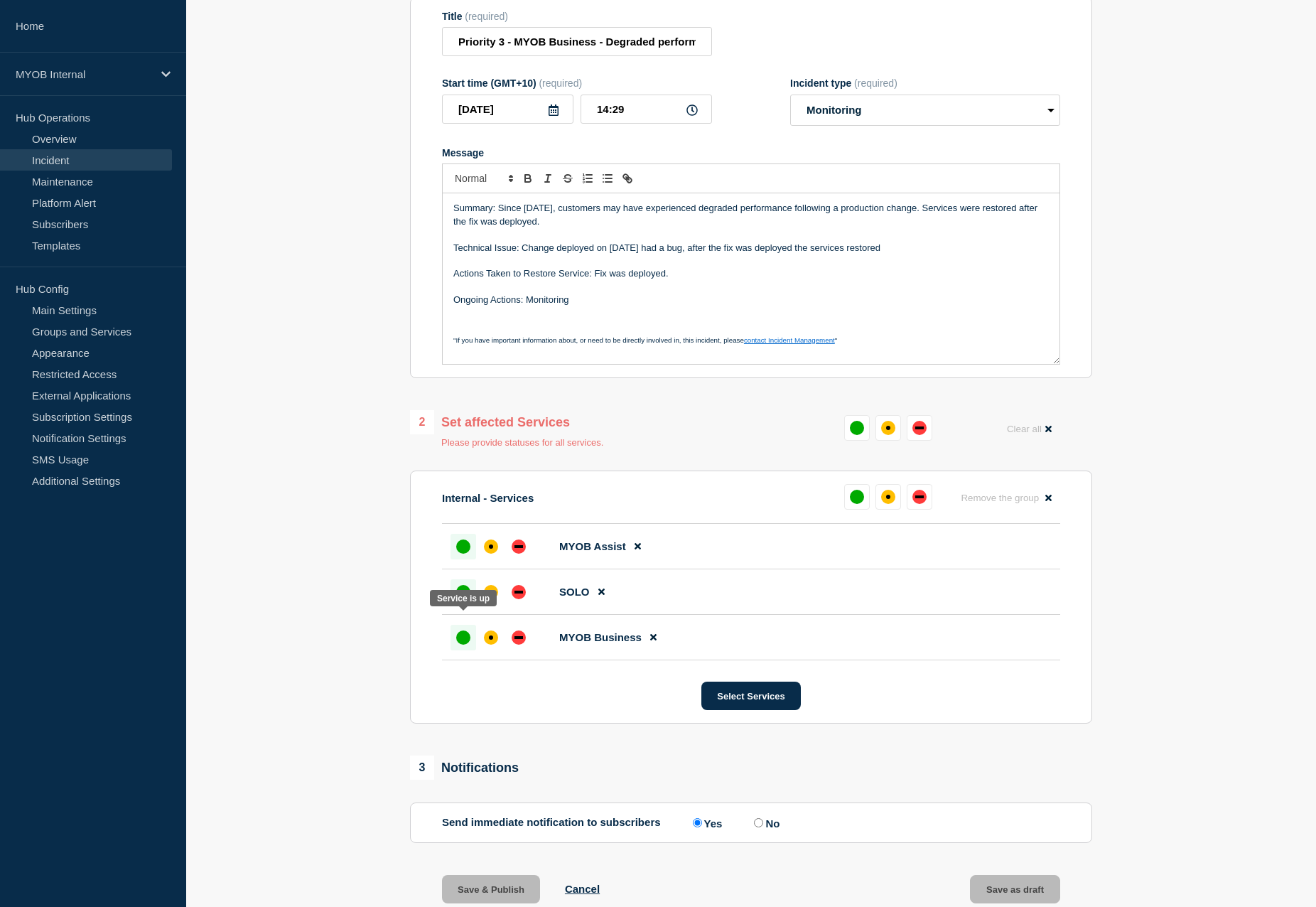
click at [460, 599] on div "up" at bounding box center [463, 592] width 14 height 14
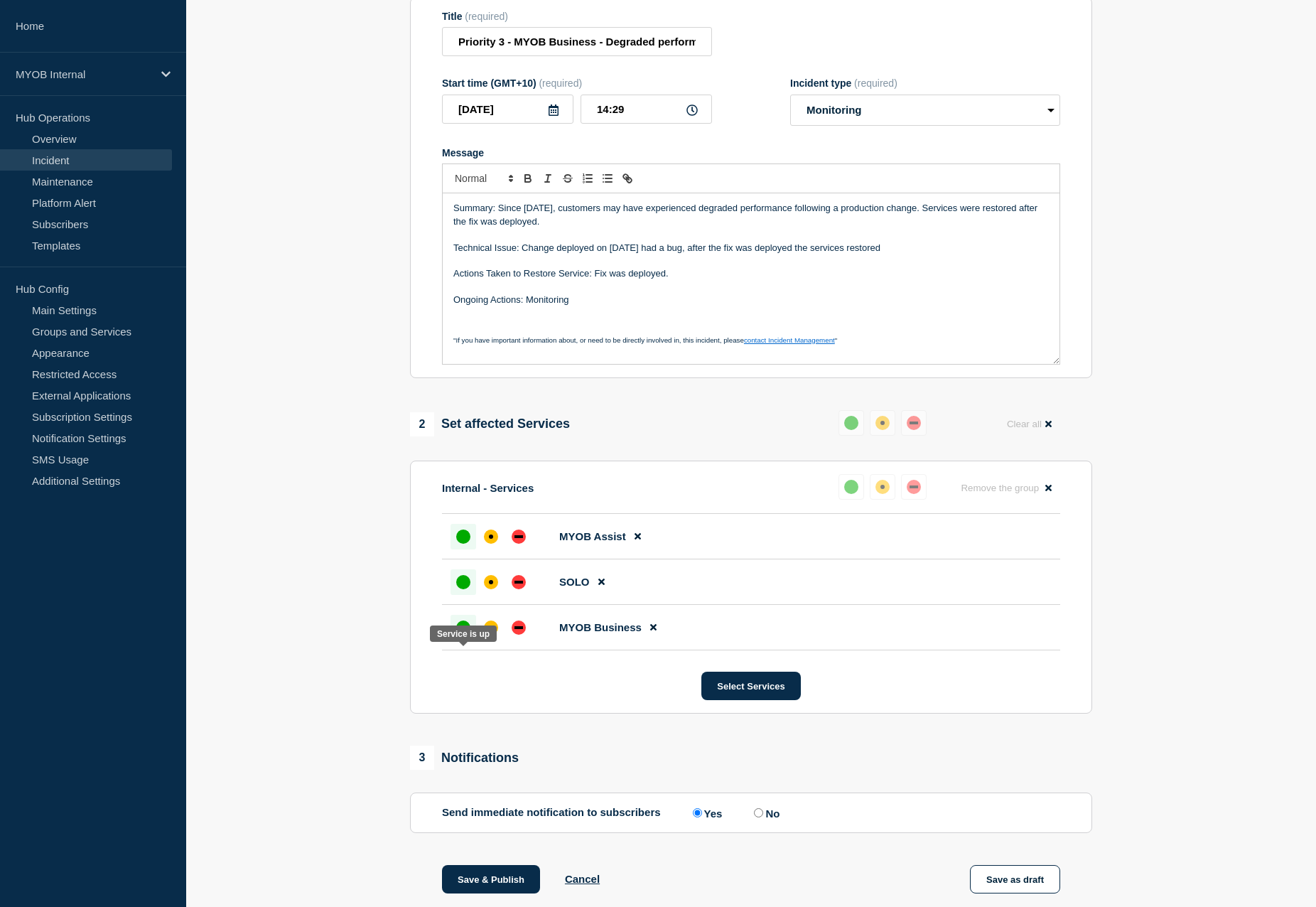
click at [458, 641] on div at bounding box center [463, 628] width 25 height 25
drag, startPoint x: 934, startPoint y: 280, endPoint x: 524, endPoint y: 276, distance: 410.0
click at [524, 255] on p "Technical Issue: Change deployed on [DATE] had a bug, after the fix was deploye…" at bounding box center [751, 248] width 596 height 13
copy p "Change deployed on [DATE] had a bug, after the fix was deployed the services re…"
click at [739, 307] on p "Ongoing Actions: Monitoring" at bounding box center [751, 300] width 596 height 13
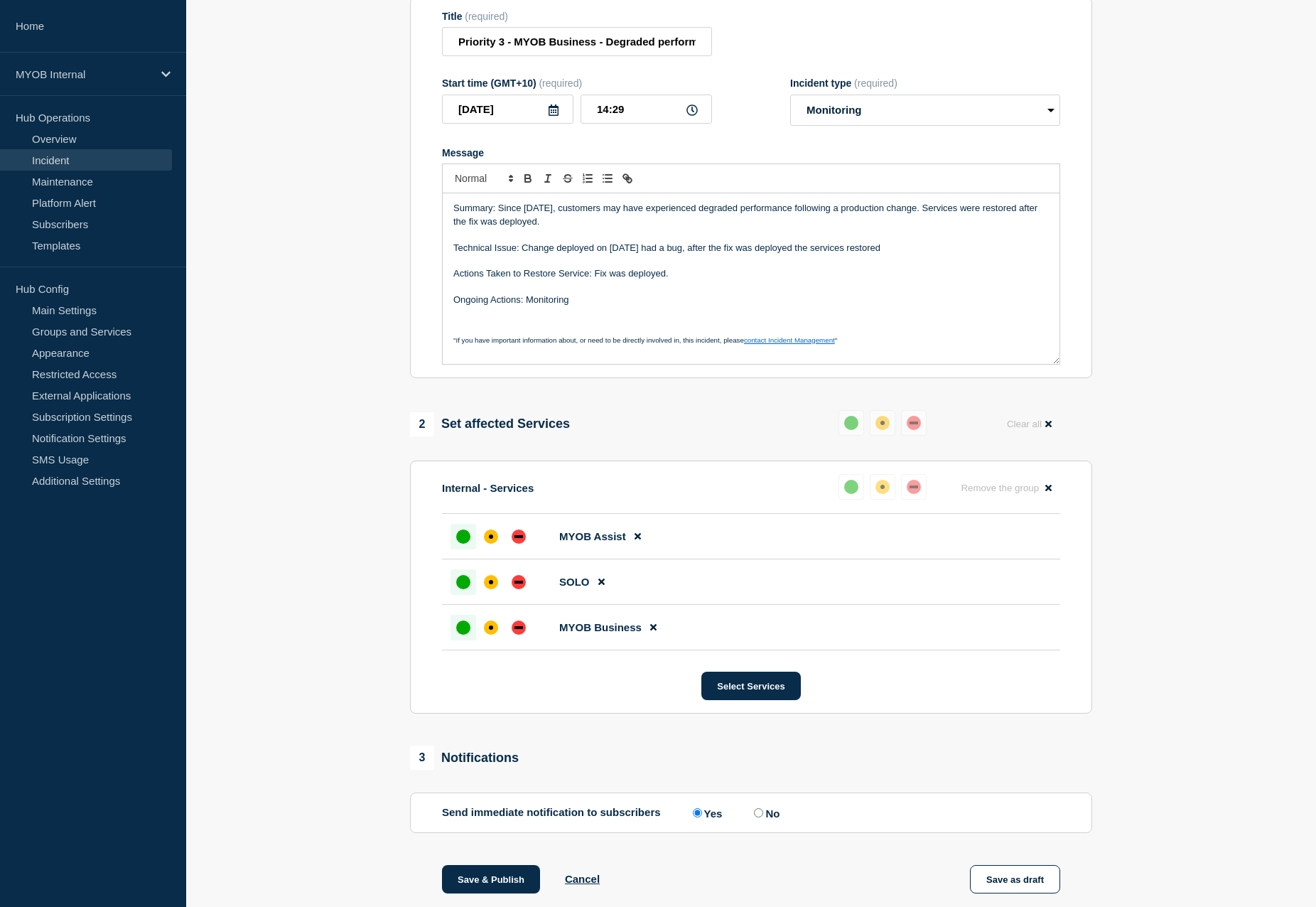
drag, startPoint x: 928, startPoint y: 278, endPoint x: 523, endPoint y: 277, distance: 405.0
click at [523, 255] on p "Technical Issue: Change deployed on [DATE] had a bug, after the fix was deploye…" at bounding box center [751, 248] width 596 height 13
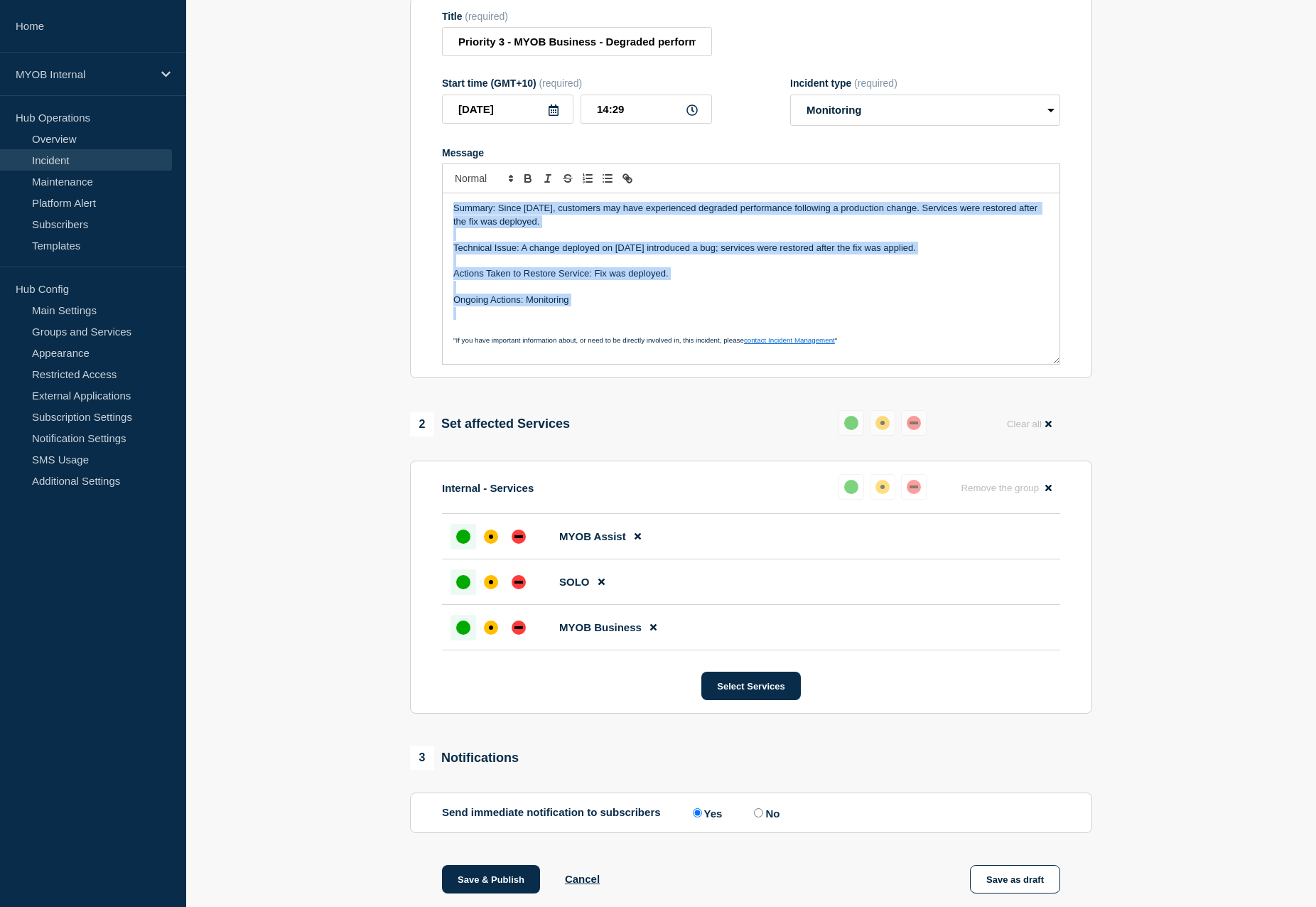
drag, startPoint x: 604, startPoint y: 340, endPoint x: 404, endPoint y: 221, distance: 232.7
click at [404, 221] on div "1 Provide details Title (required) Priority 3 - MYOB Business - Degraded perfor…" at bounding box center [751, 497] width 698 height 1095
copy div "Summary: Since [DATE], customers may have experienced degraded performance foll…"
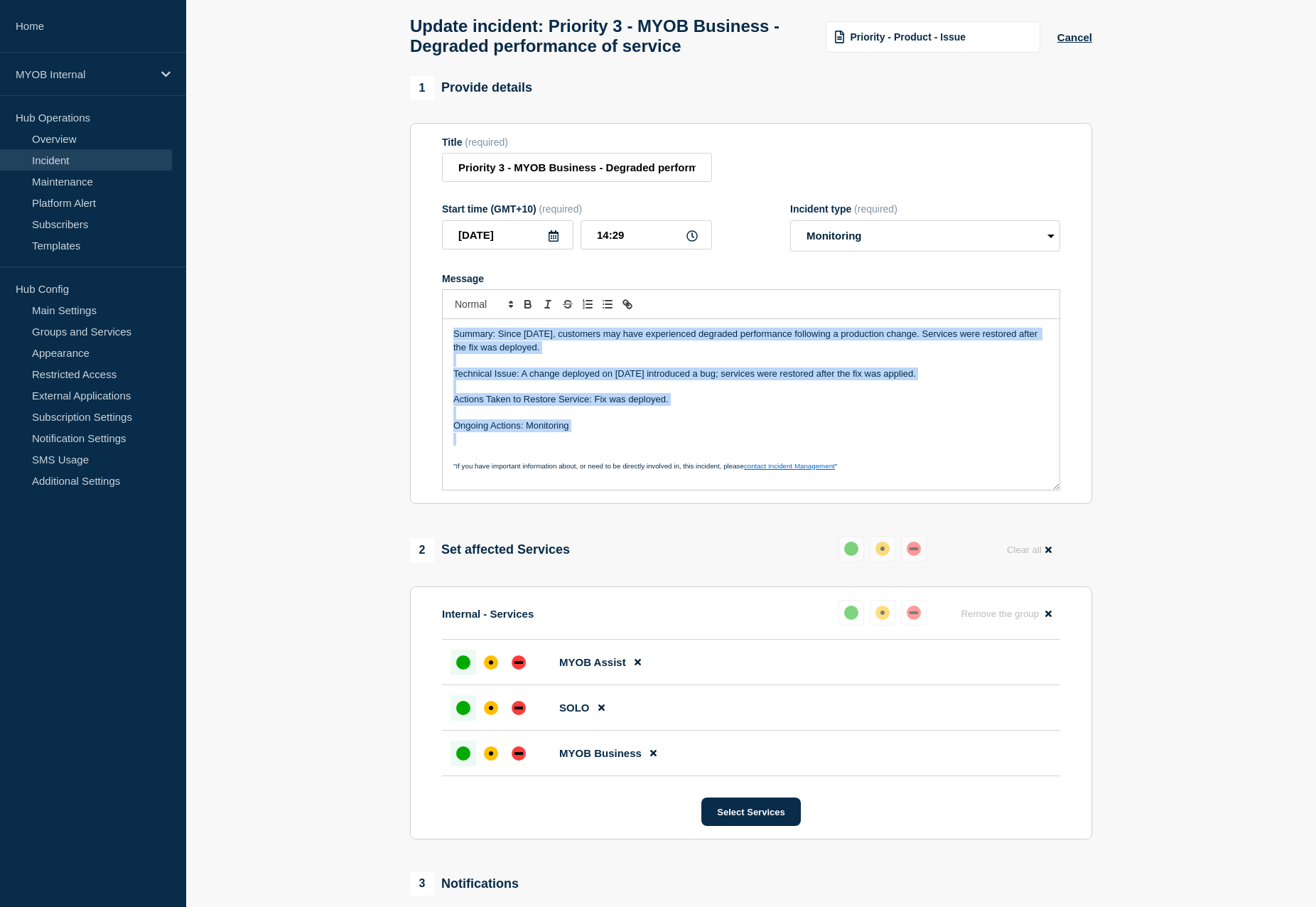
scroll to position [50, 0]
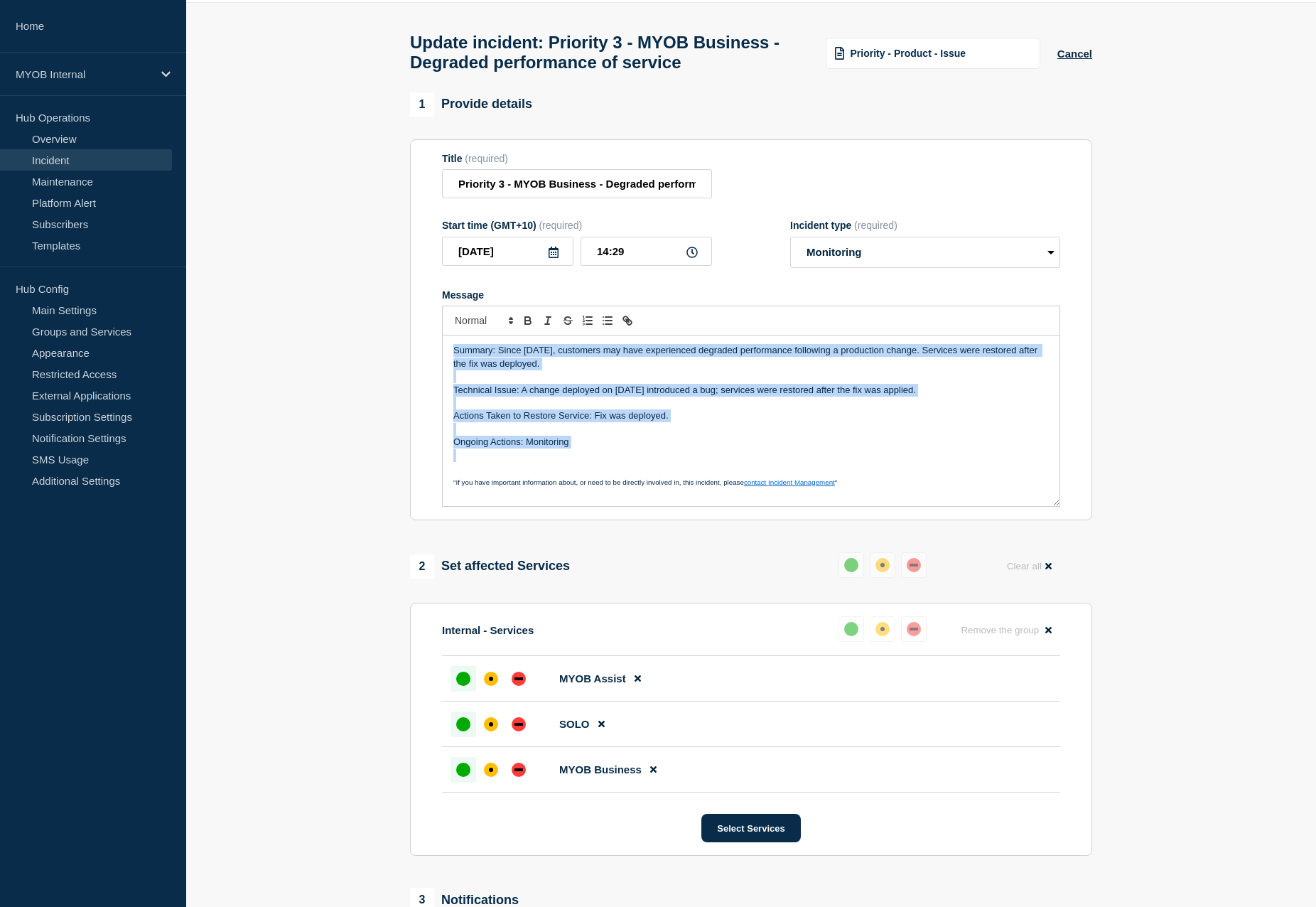
copy div "Summary: Since [DATE], customers may have experienced degraded performance foll…"
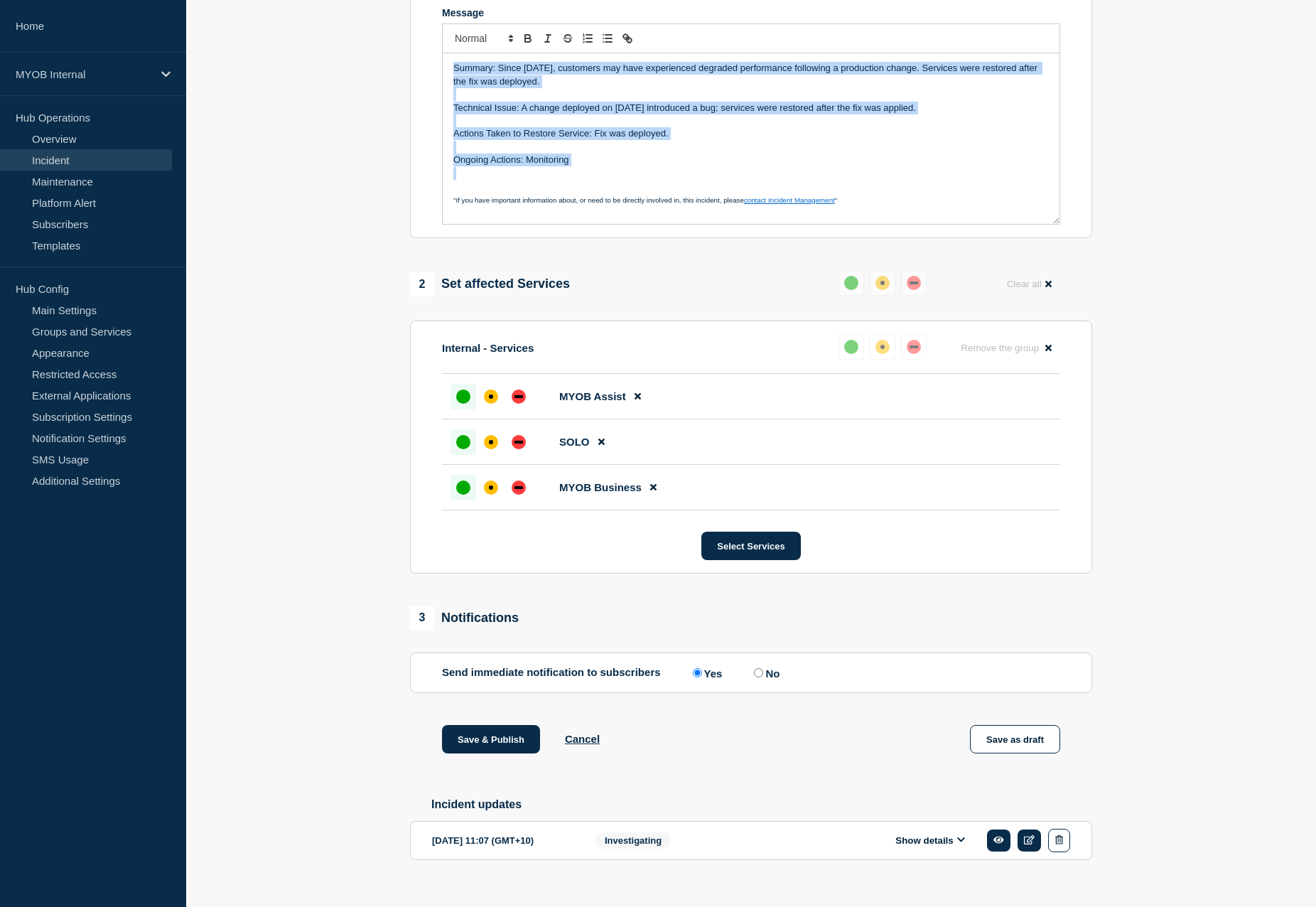
scroll to position [385, 0]
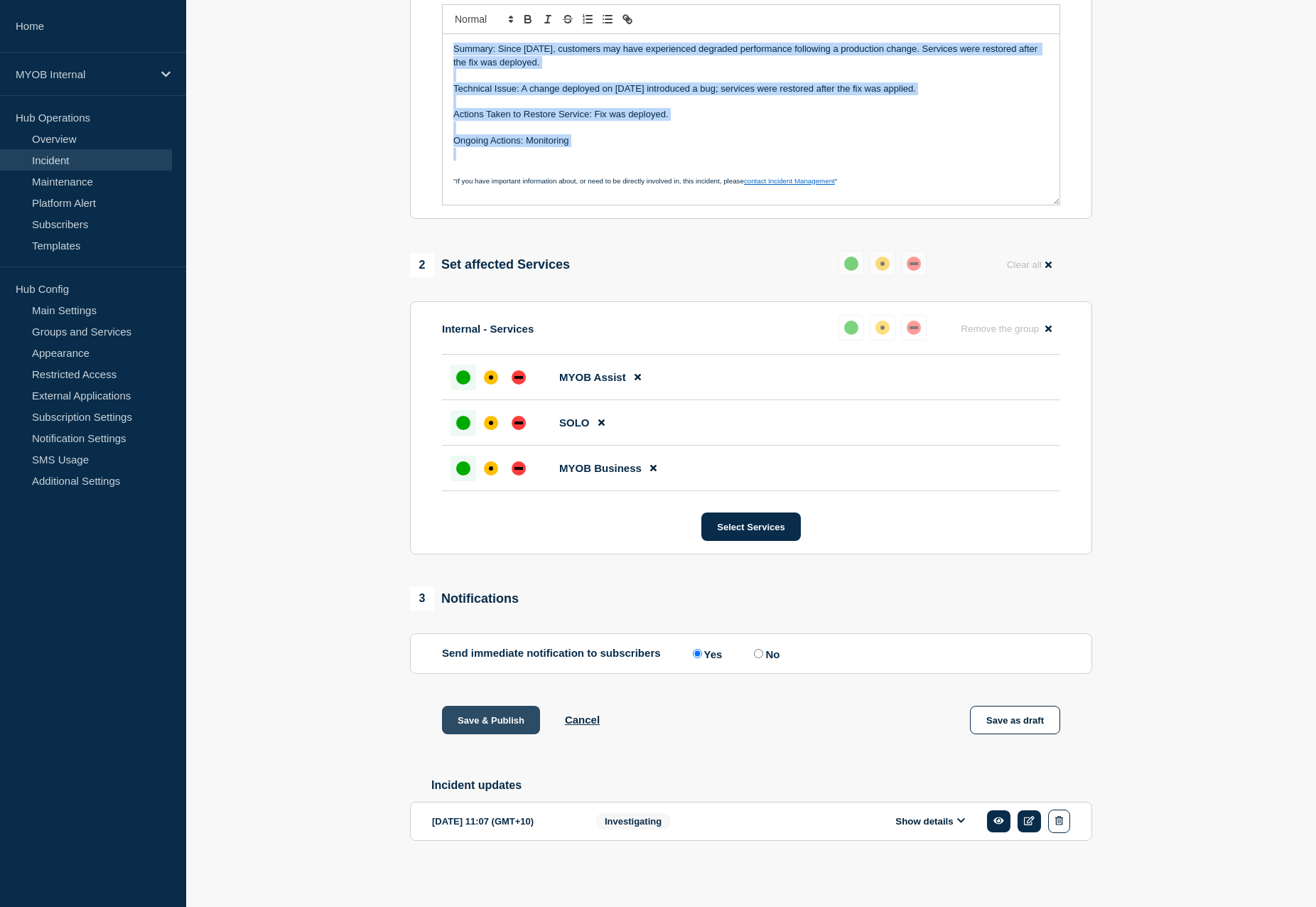
click at [474, 716] on button "Save & Publish" at bounding box center [491, 720] width 98 height 28
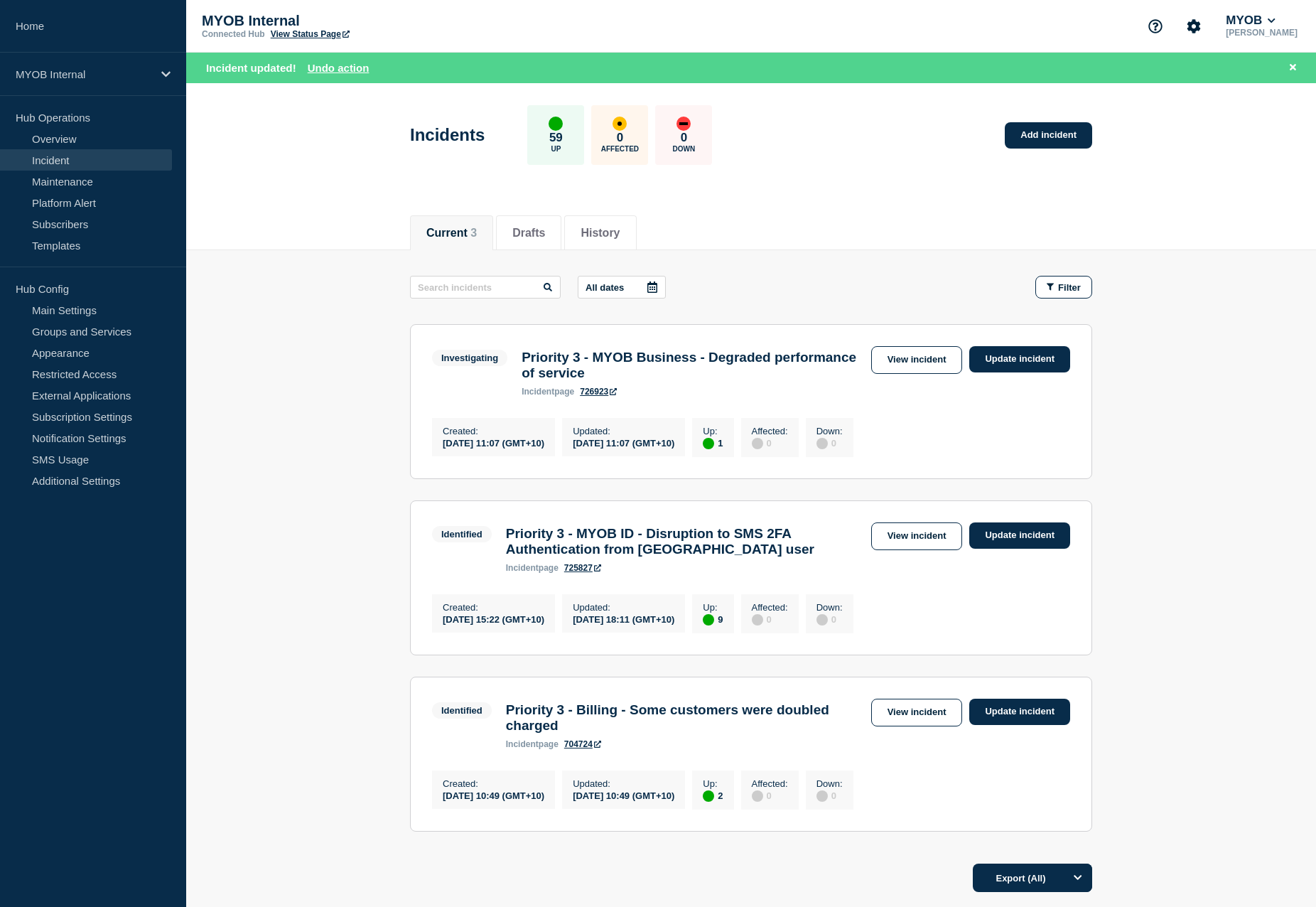
click at [340, 67] on button "Undo action" at bounding box center [338, 68] width 61 height 12
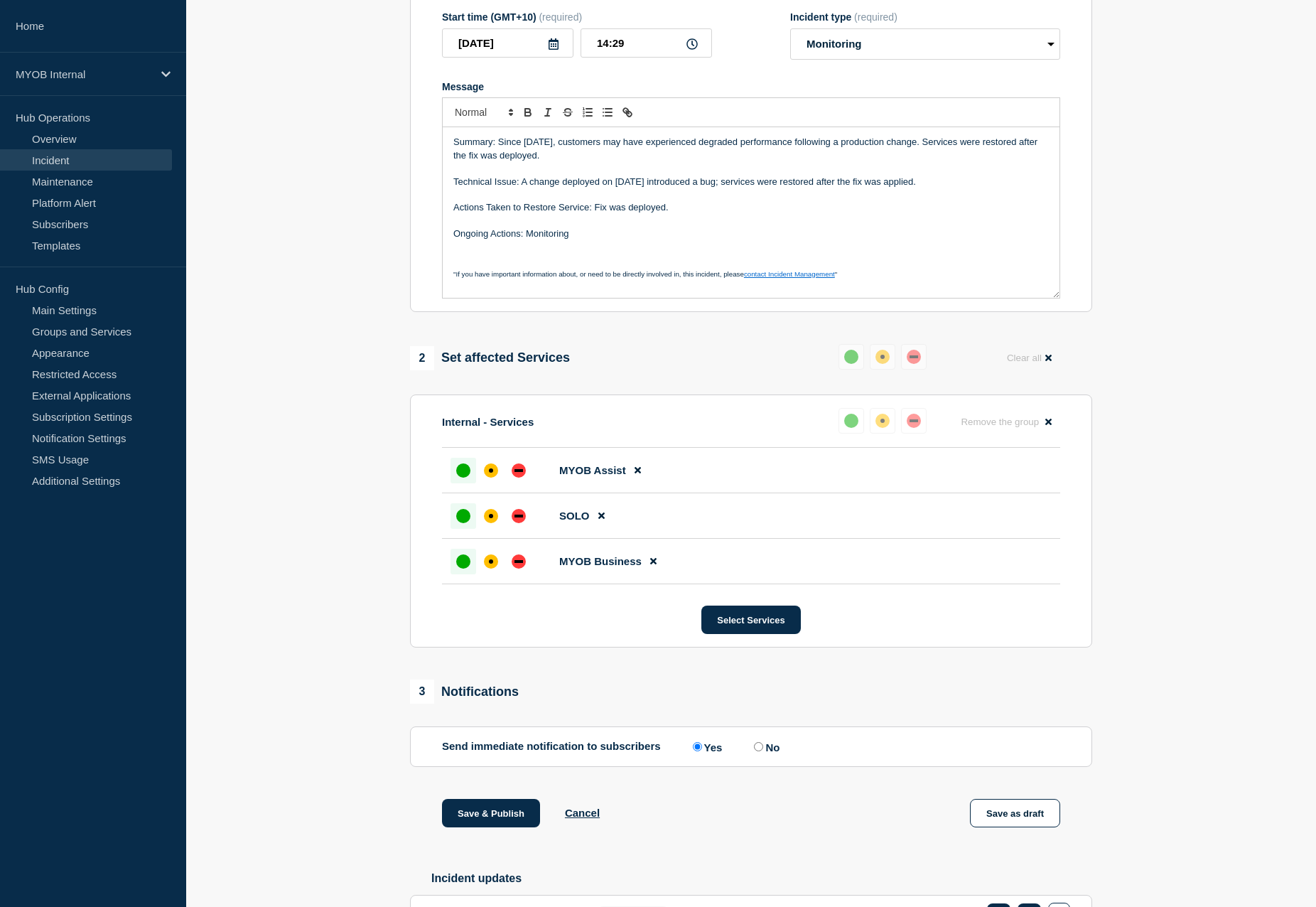
scroll to position [355, 0]
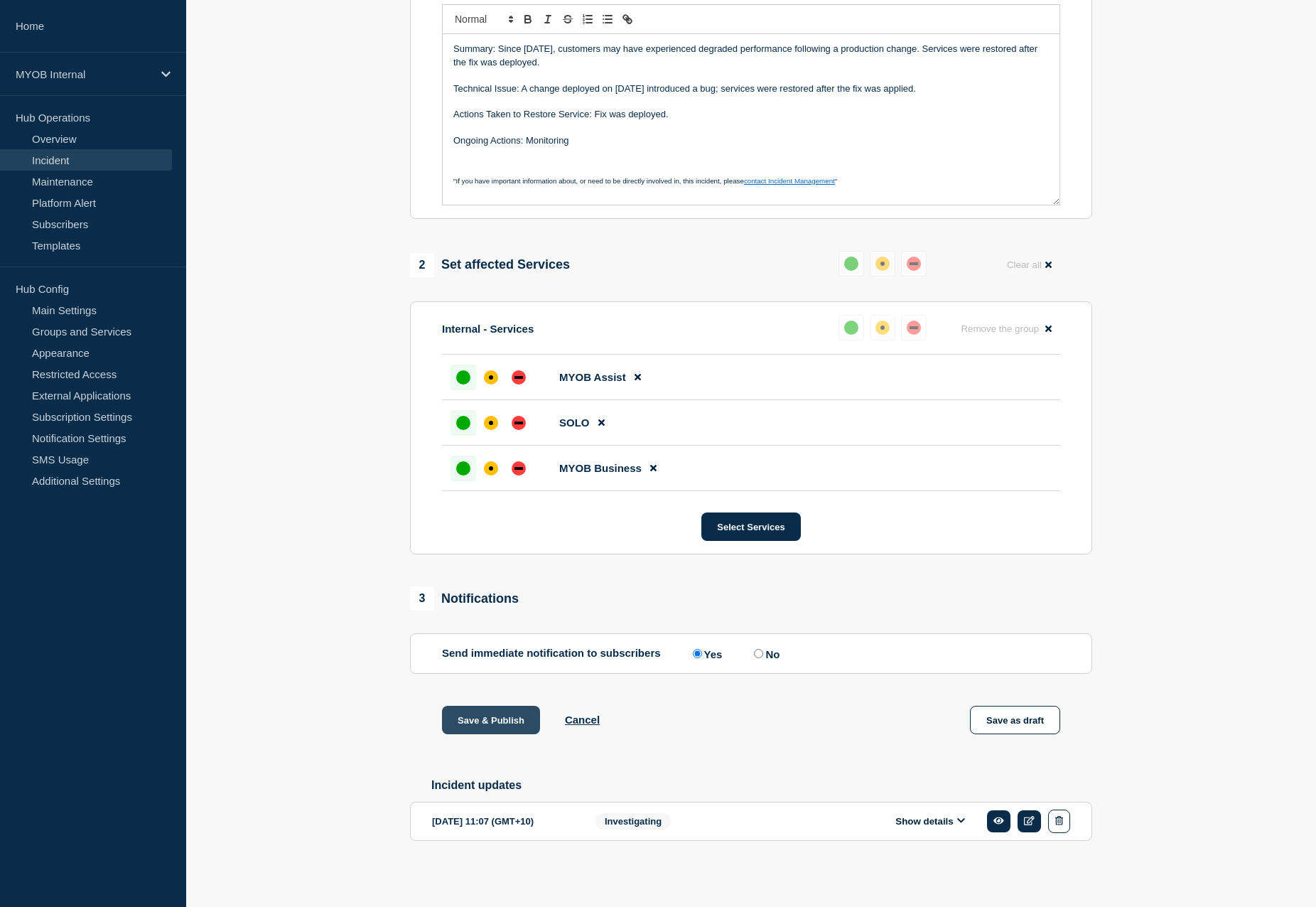
click at [475, 721] on button "Save & Publish" at bounding box center [491, 720] width 98 height 28
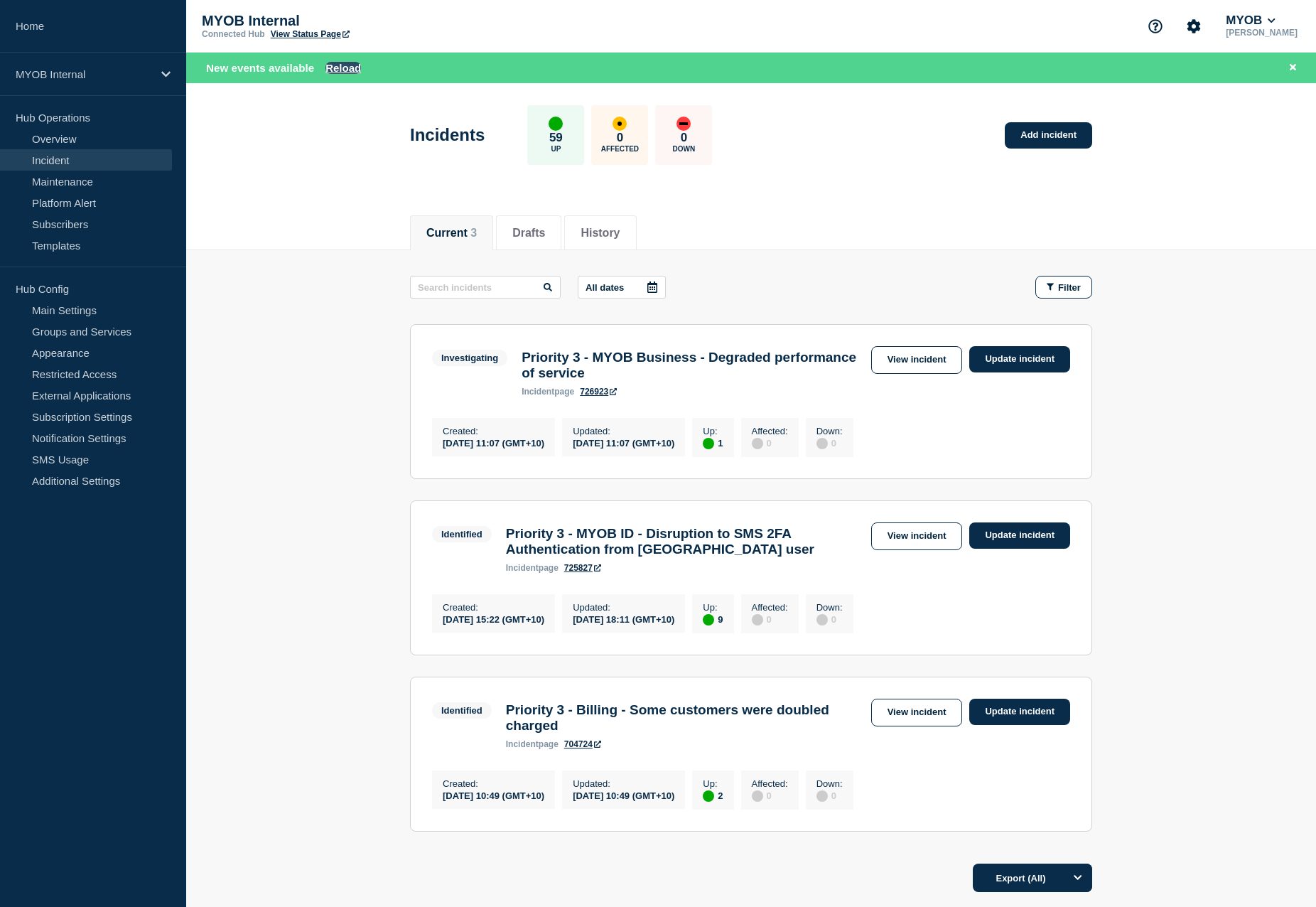
click at [343, 67] on button "Reload" at bounding box center [343, 68] width 35 height 12
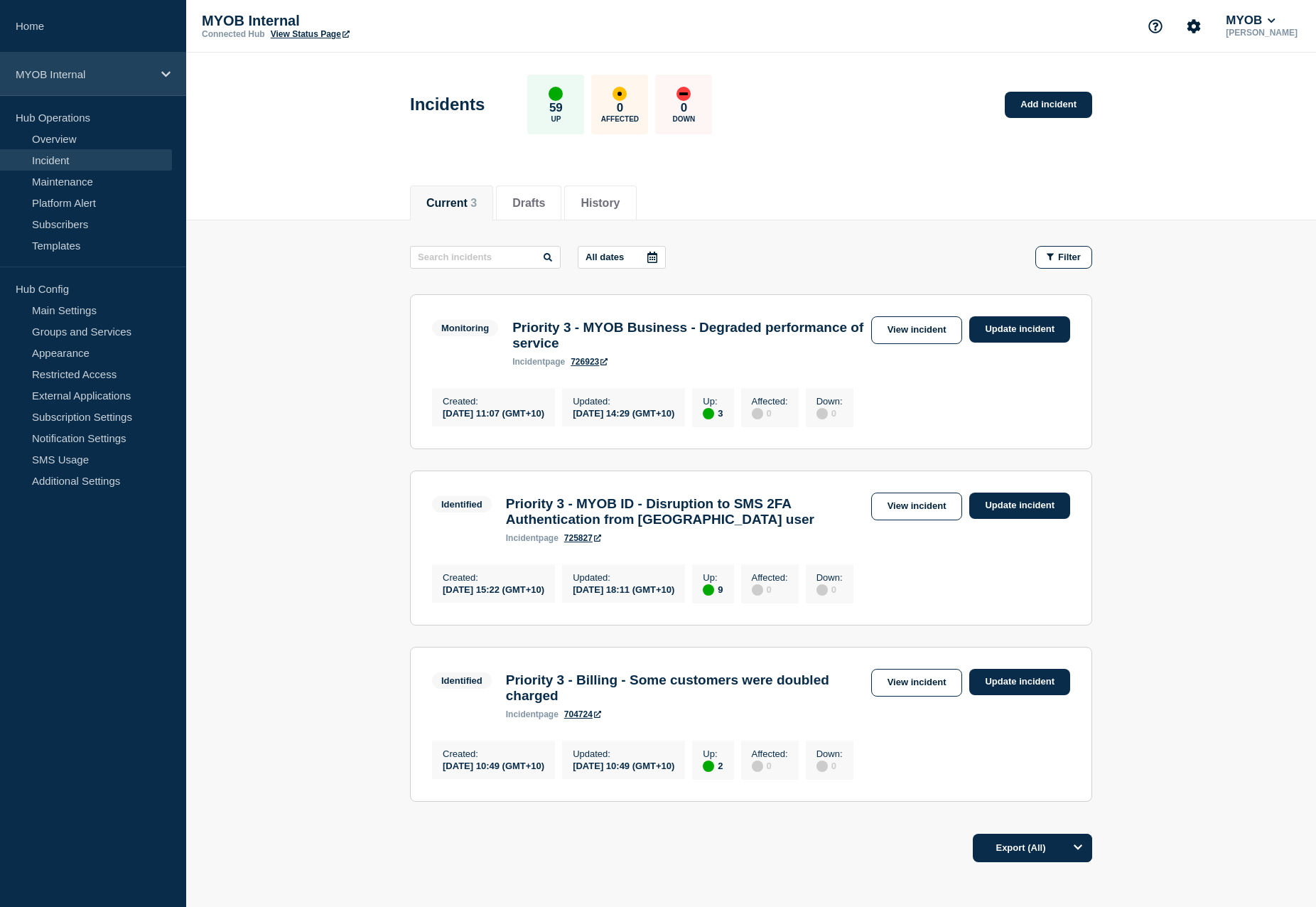
click at [155, 79] on div "MYOB Internal" at bounding box center [93, 74] width 186 height 43
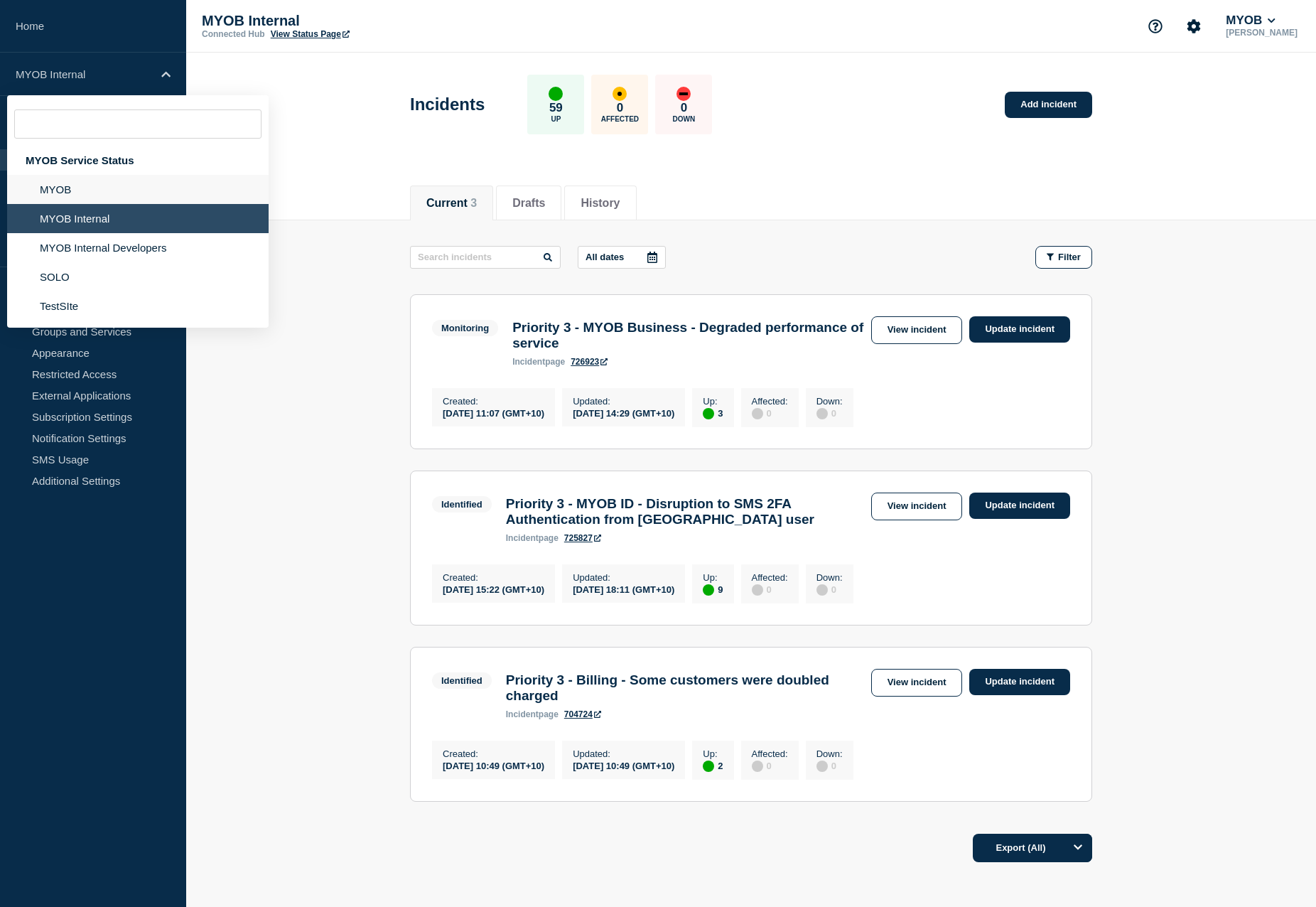
click at [131, 184] on li "MYOB" at bounding box center [138, 189] width 262 height 29
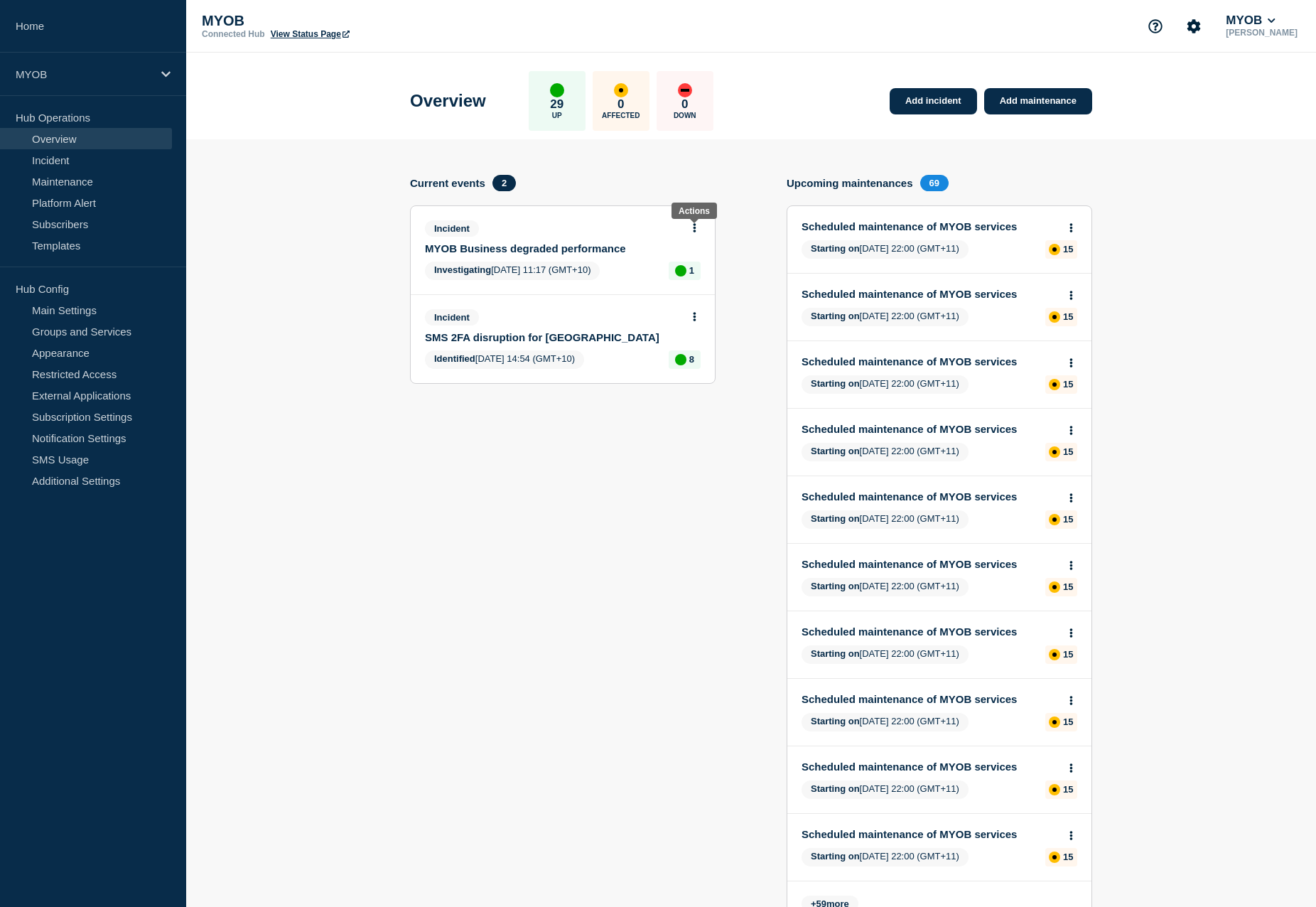
click at [694, 228] on icon at bounding box center [694, 228] width 3 height 10
click at [697, 280] on link "Update incident" at bounding box center [694, 280] width 69 height 11
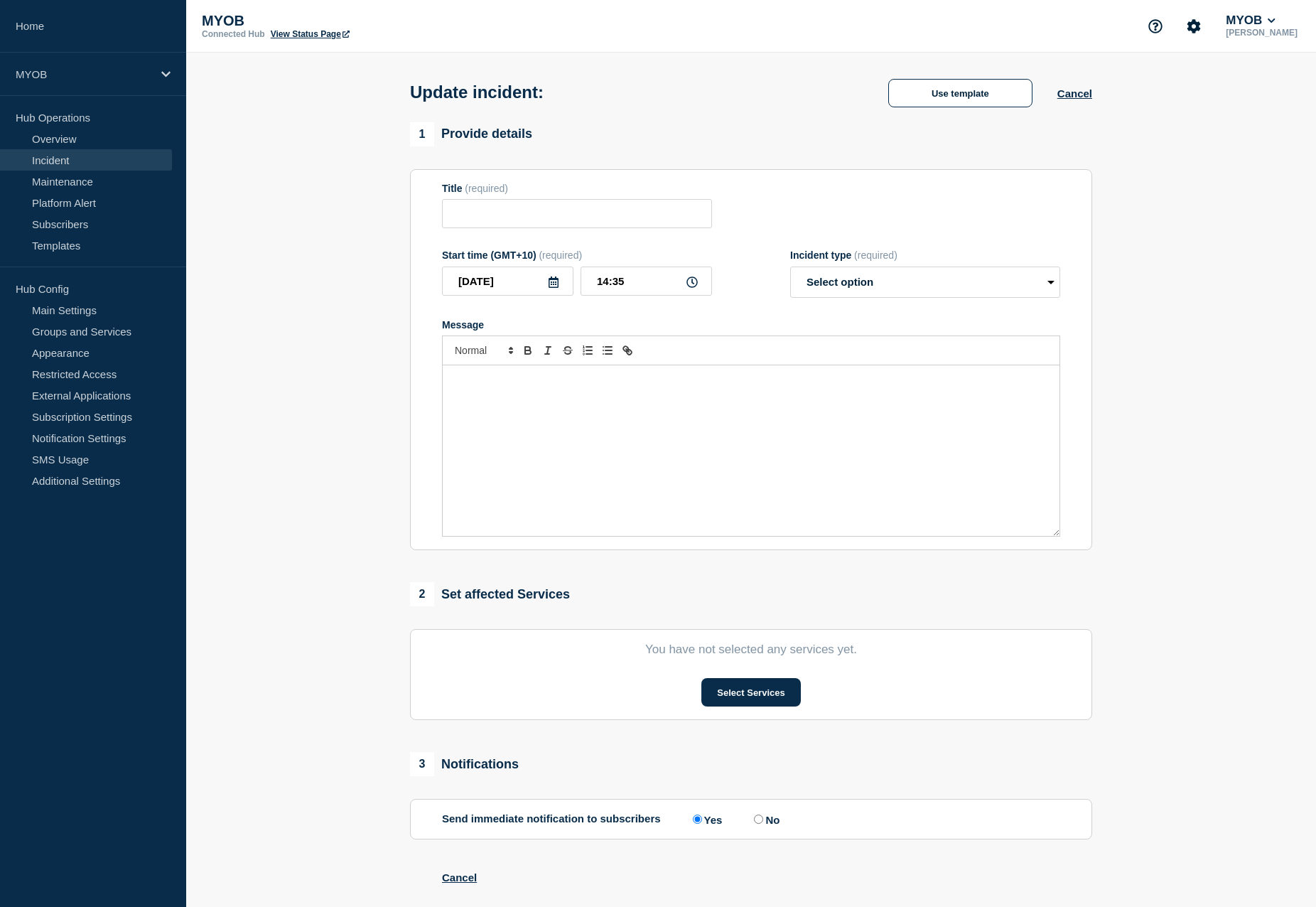
type input "MYOB Business degraded performance"
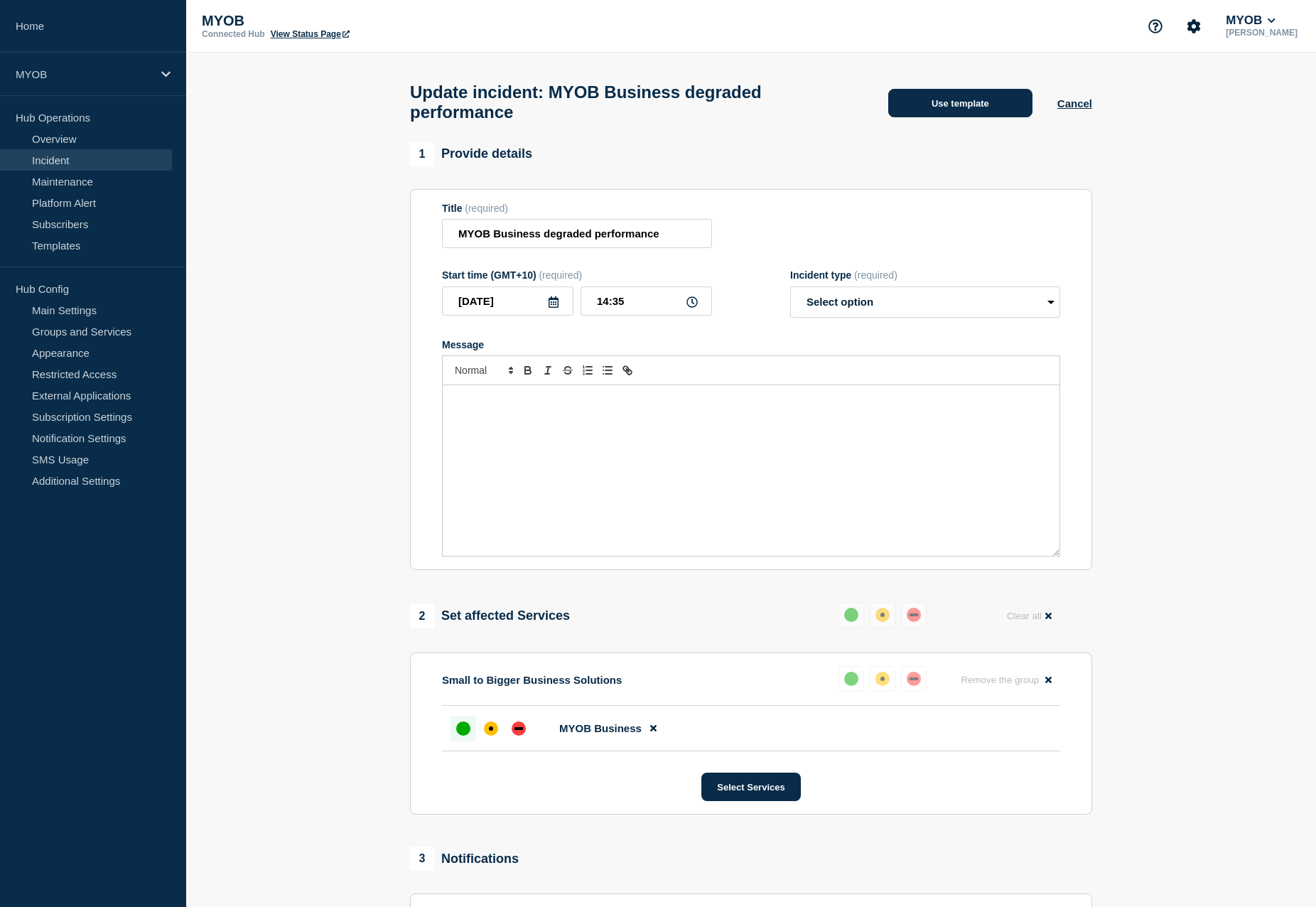
click at [966, 110] on button "Use template" at bounding box center [960, 103] width 144 height 28
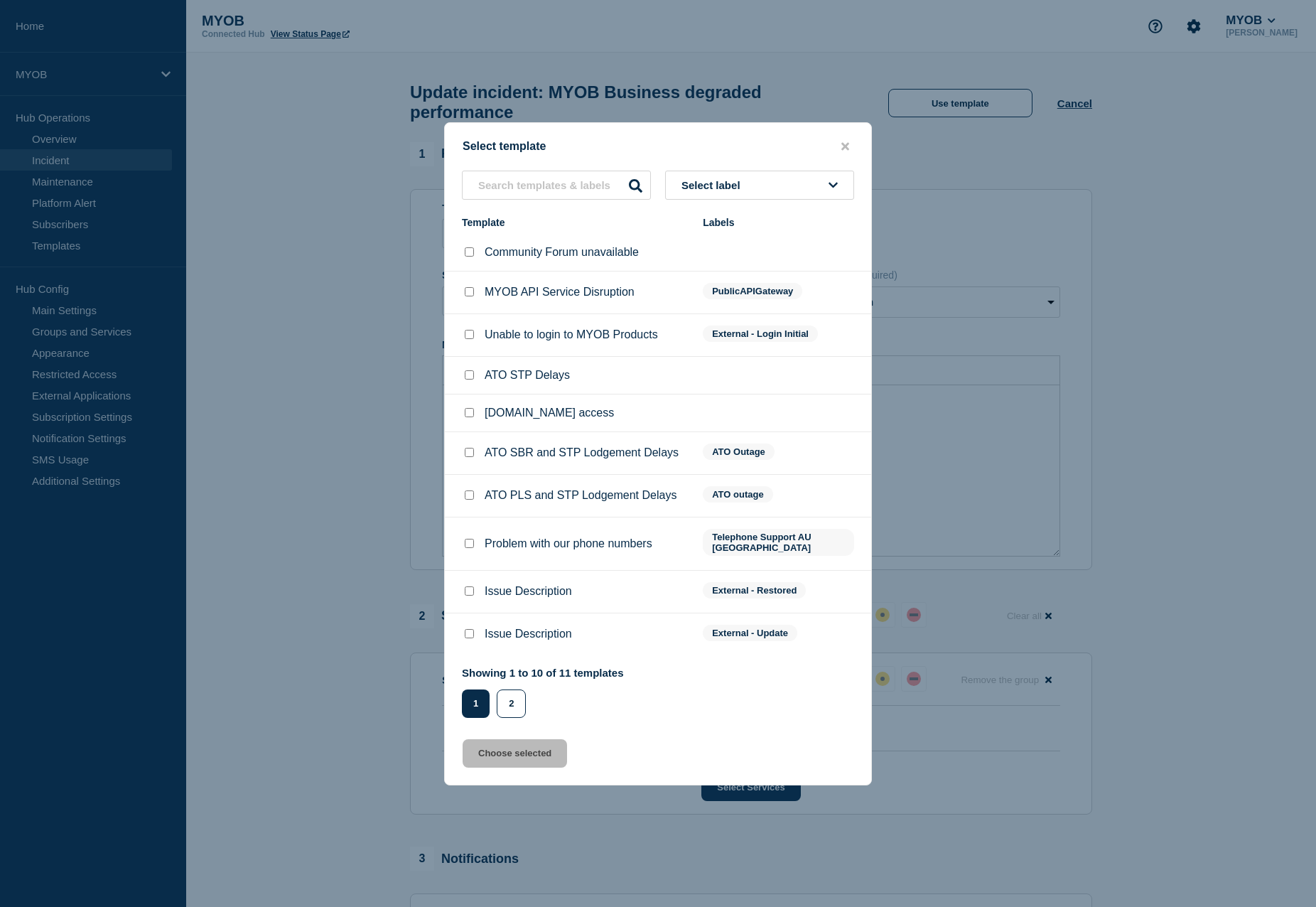
click at [470, 591] on input "Issue Description checkbox" at bounding box center [469, 591] width 10 height 10
checkbox input "true"
click at [512, 744] on button "Choose selected" at bounding box center [515, 753] width 105 height 28
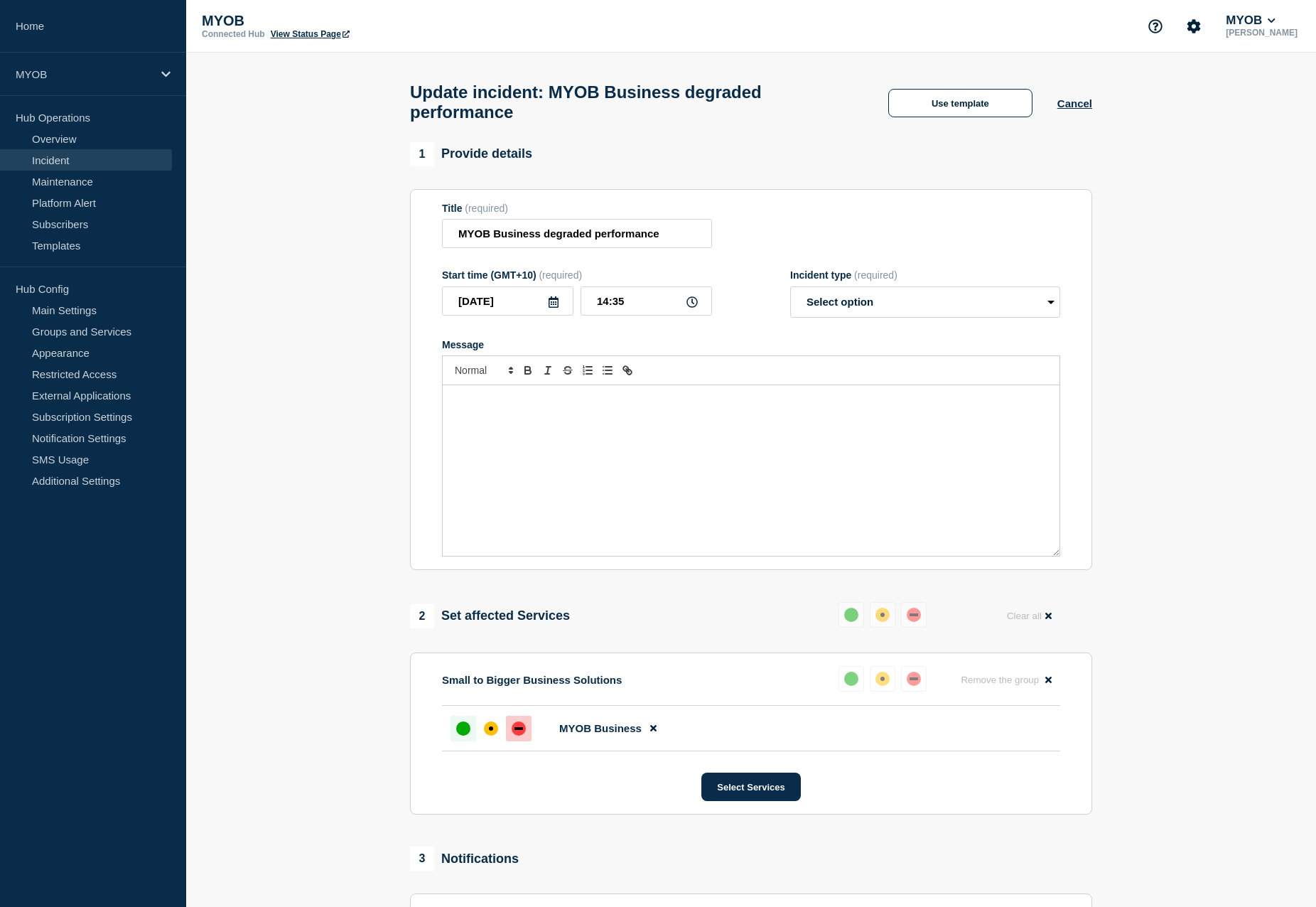
select select "resolved"
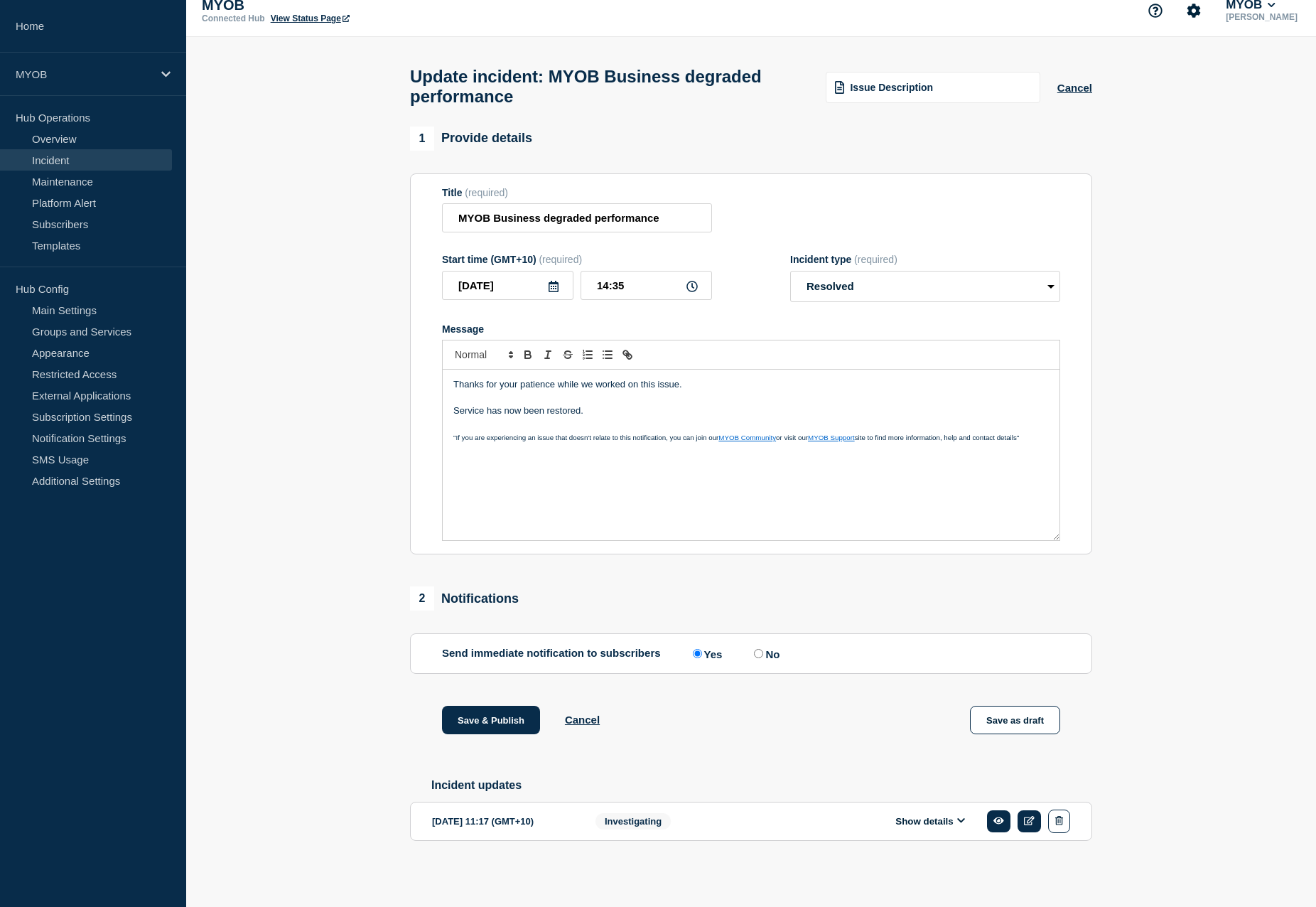
scroll to position [26, 0]
click at [491, 726] on button "Save & Publish" at bounding box center [491, 720] width 98 height 28
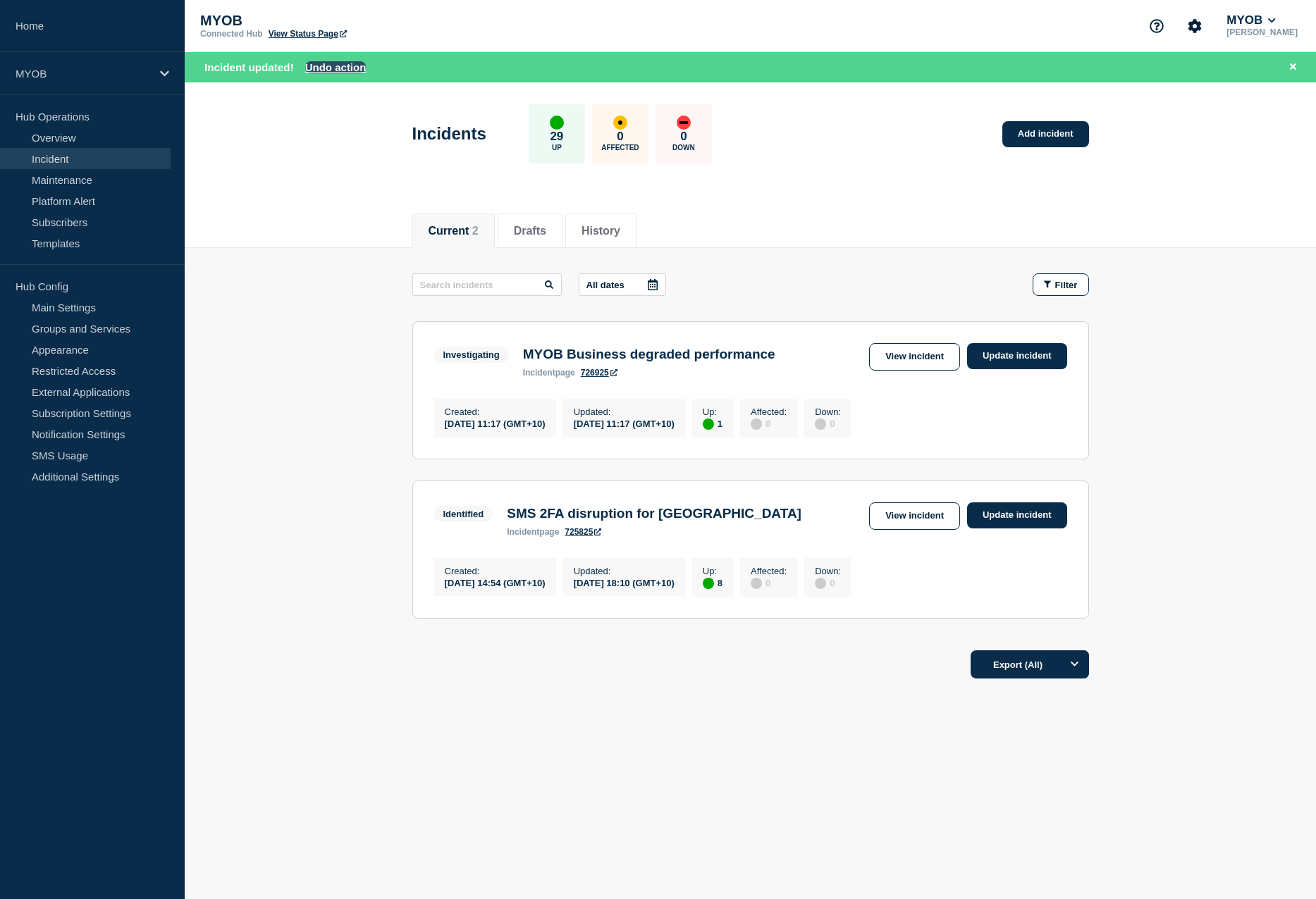
click at [348, 71] on button "Undo action" at bounding box center [336, 67] width 61 height 12
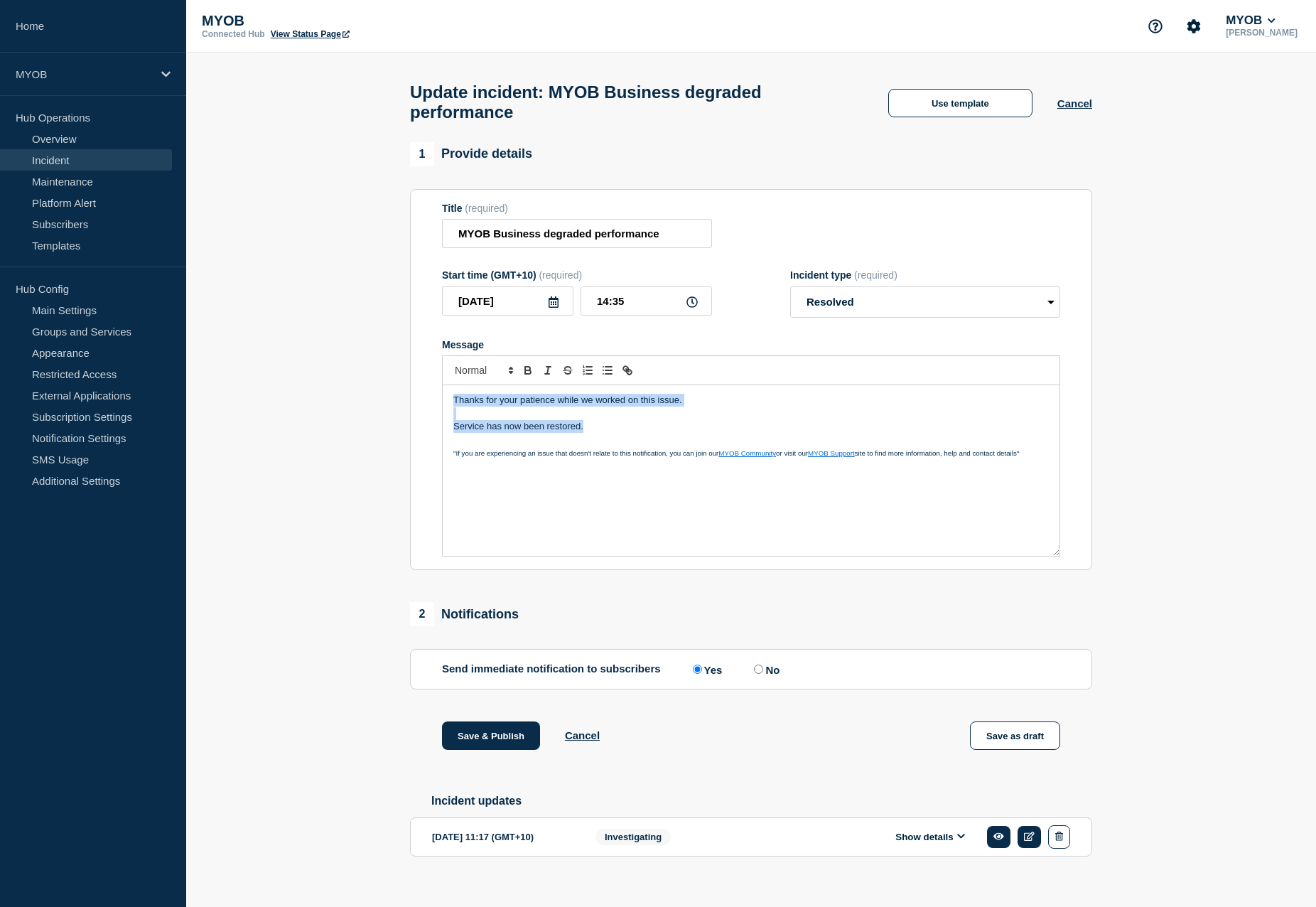
drag, startPoint x: 625, startPoint y: 437, endPoint x: 340, endPoint y: 377, distance: 291.2
click at [340, 377] on section "1 Provide details Title (required) MYOB Business degraded performance Start tim…" at bounding box center [751, 522] width 1130 height 759
copy div "Thanks for your patience while we worked on this issue. Service has now been re…"
click at [977, 312] on select "Select option Investigating Identified Monitoring Resolved" at bounding box center [924, 302] width 270 height 32
select select "monitoring"
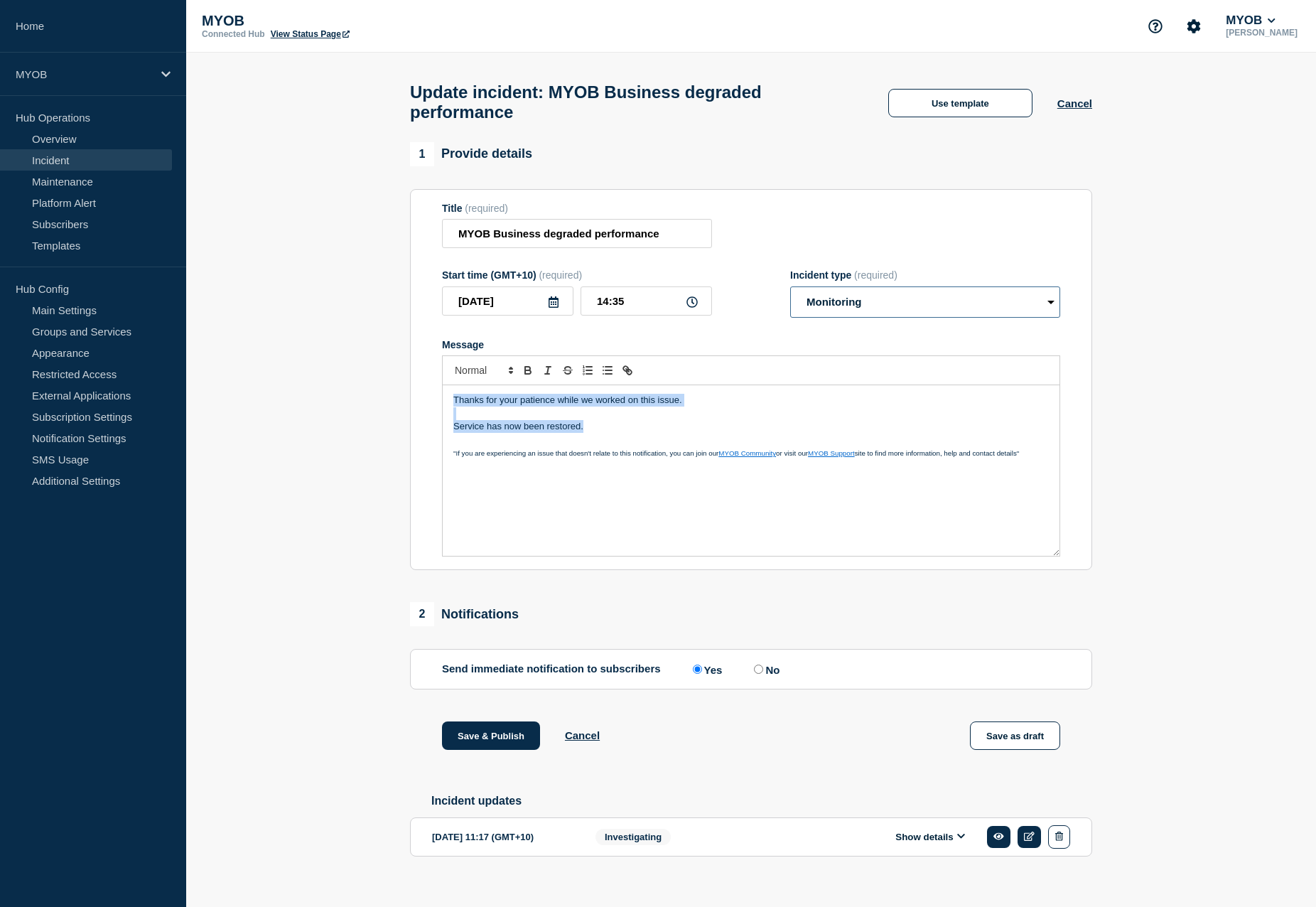
click at [790, 293] on select "Select option Investigating Identified Monitoring Resolved" at bounding box center [924, 302] width 270 height 32
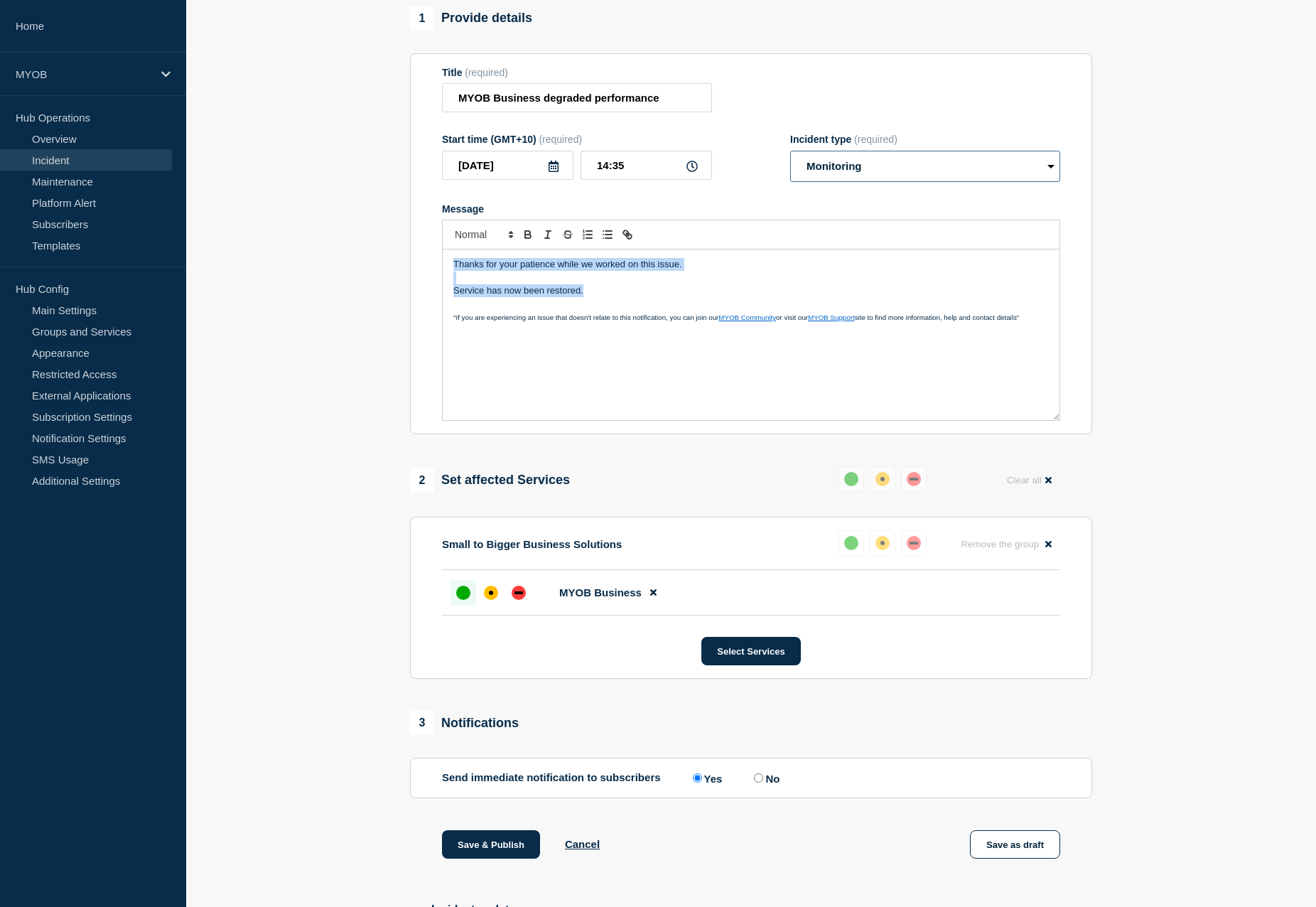
scroll to position [142, 0]
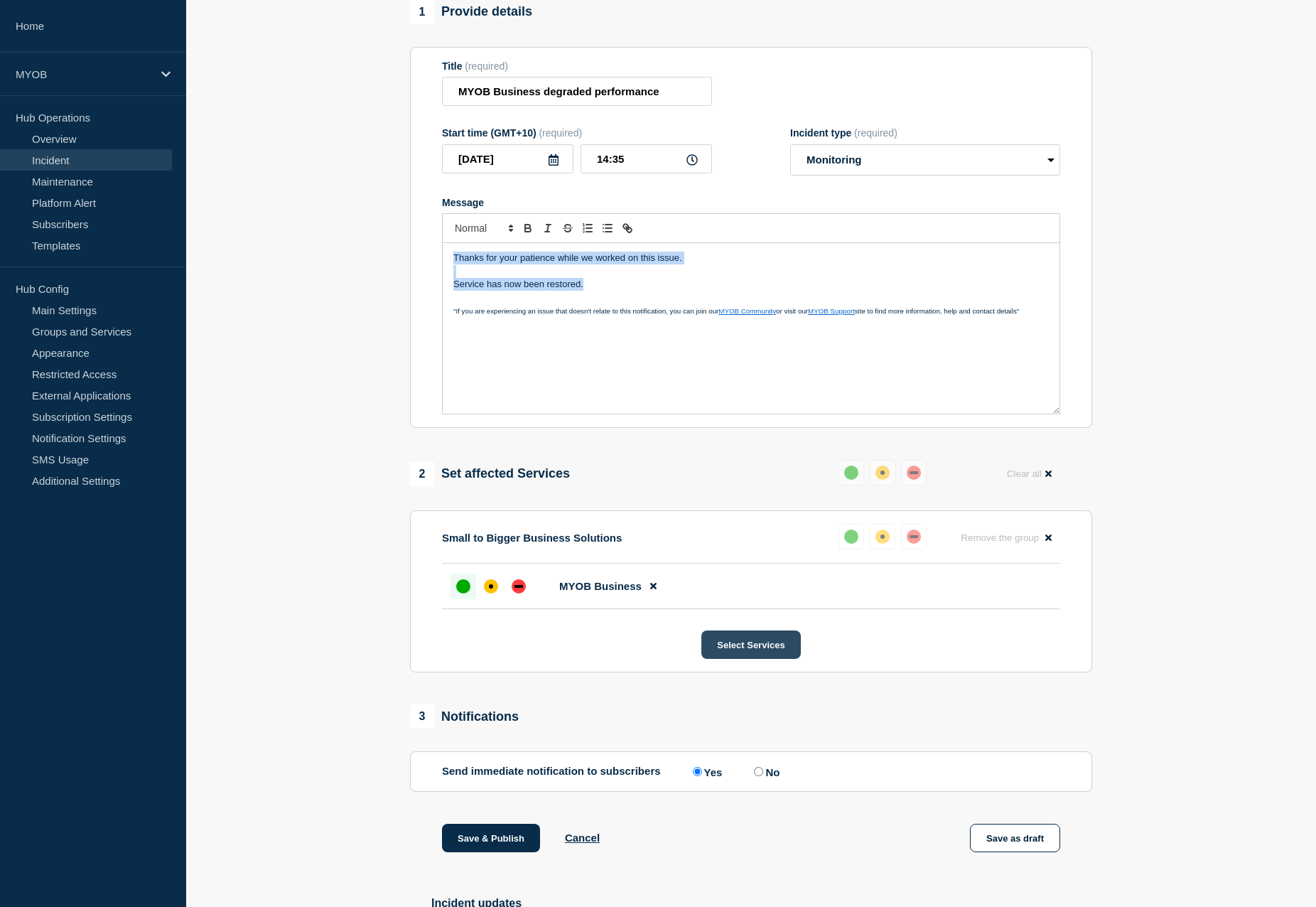
click at [760, 649] on button "Select Services" at bounding box center [750, 644] width 98 height 28
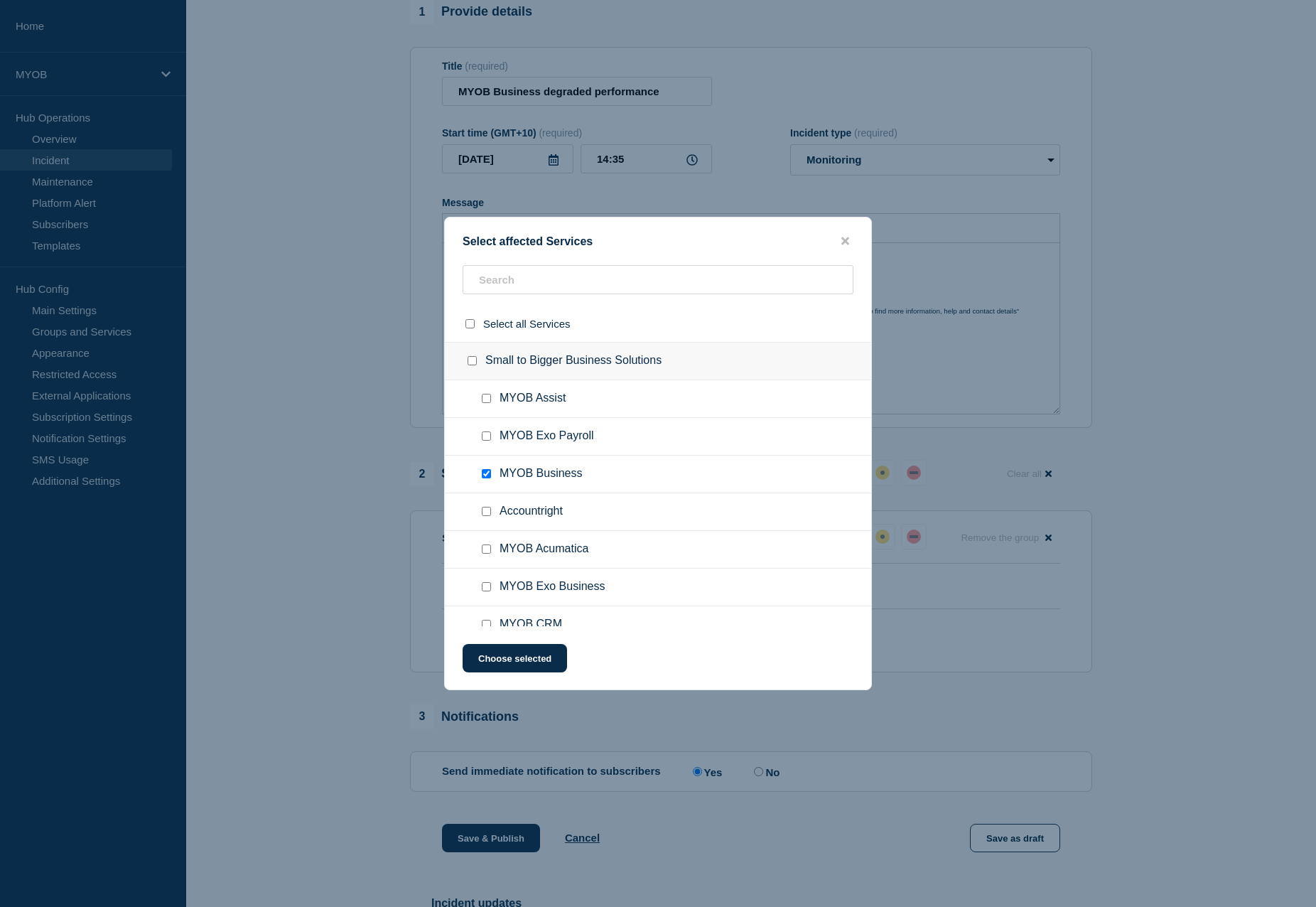
click at [486, 400] on input "MYOB Assist checkbox" at bounding box center [486, 398] width 10 height 10
checkbox input "true"
click at [545, 663] on button "Choose selected" at bounding box center [515, 658] width 105 height 28
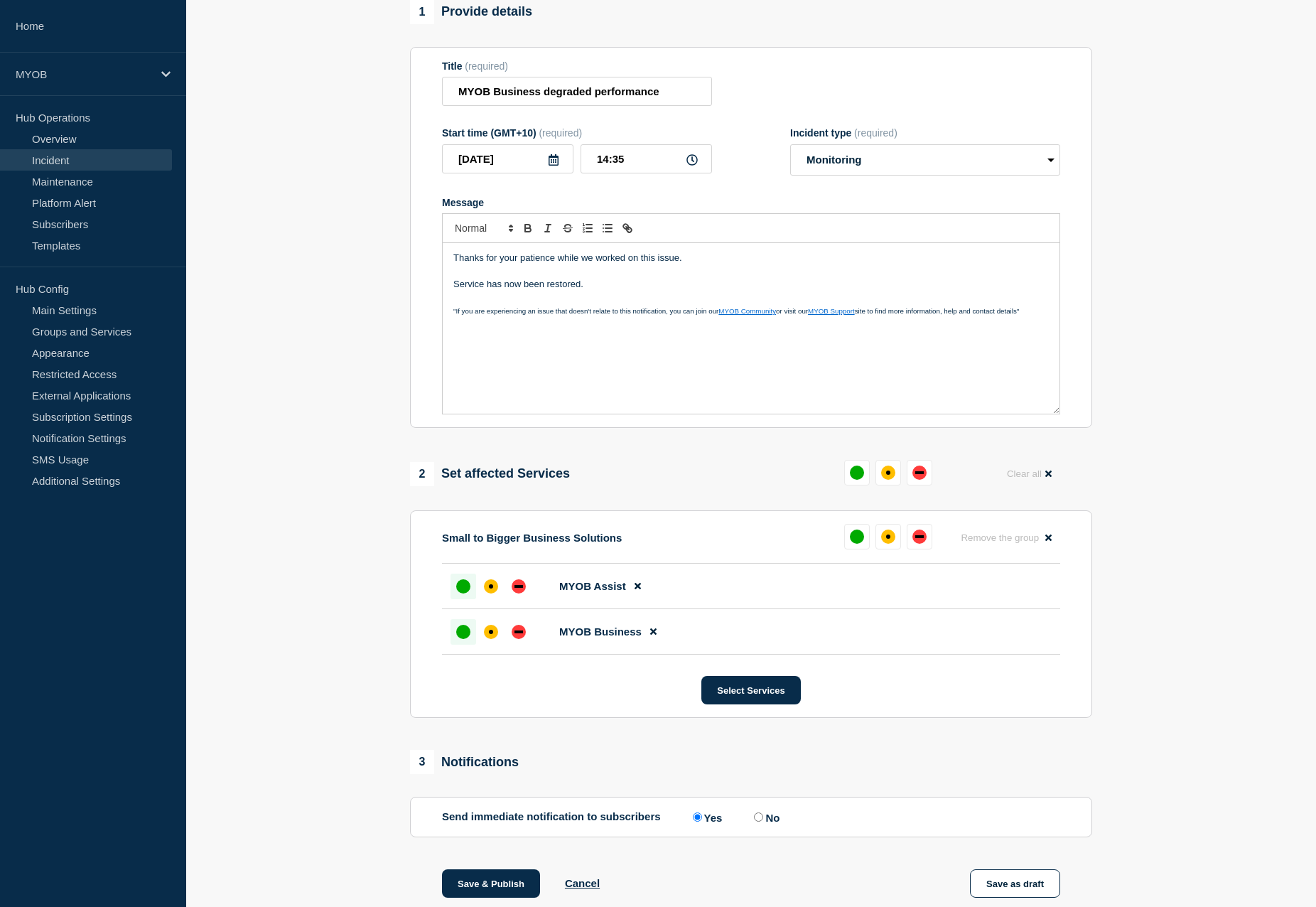
click at [460, 593] on div "up" at bounding box center [463, 586] width 14 height 14
click at [466, 639] on div "up" at bounding box center [463, 632] width 14 height 14
click at [746, 700] on button "Select Services" at bounding box center [750, 690] width 98 height 28
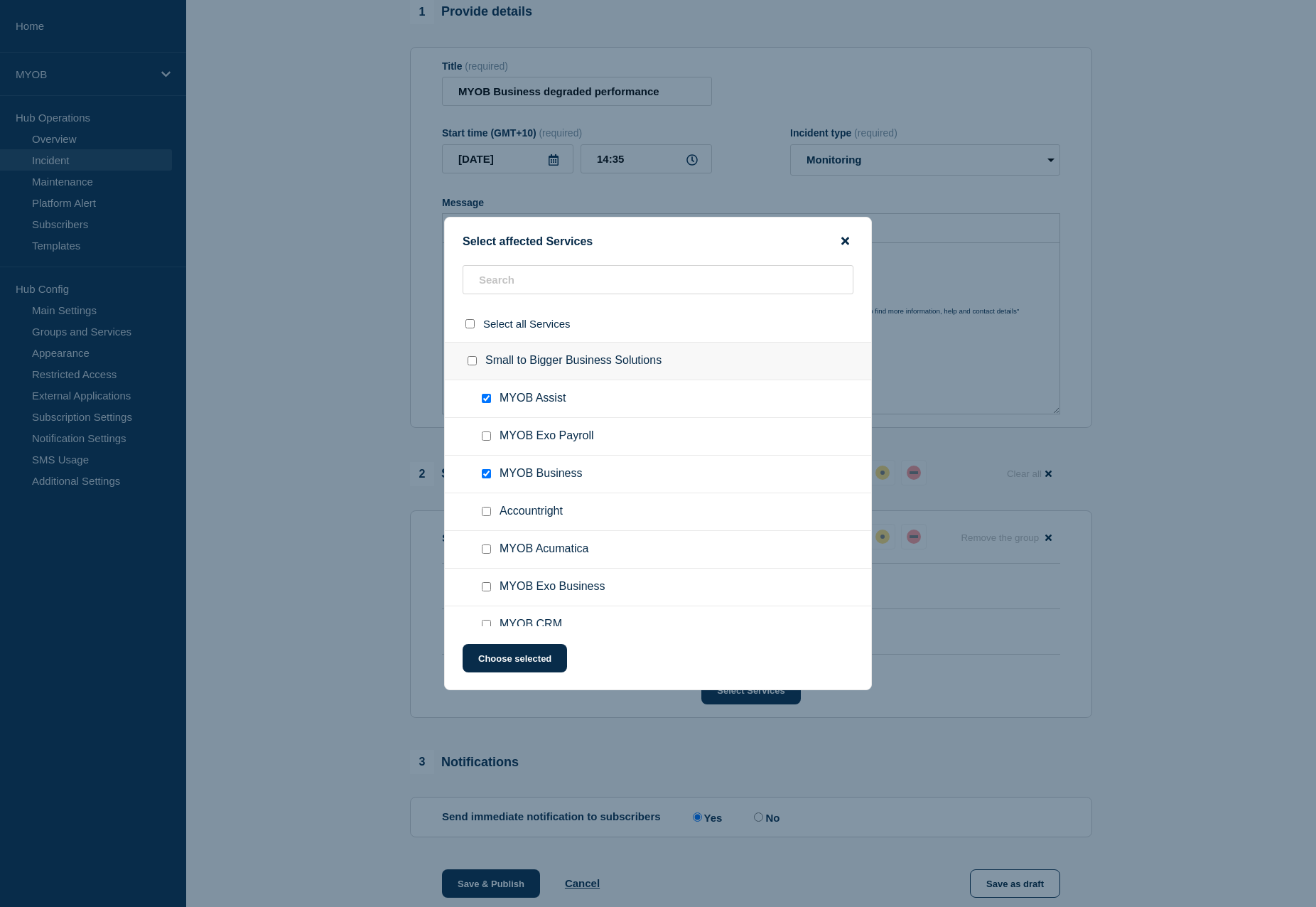
click at [847, 242] on icon "close button" at bounding box center [845, 241] width 8 height 8
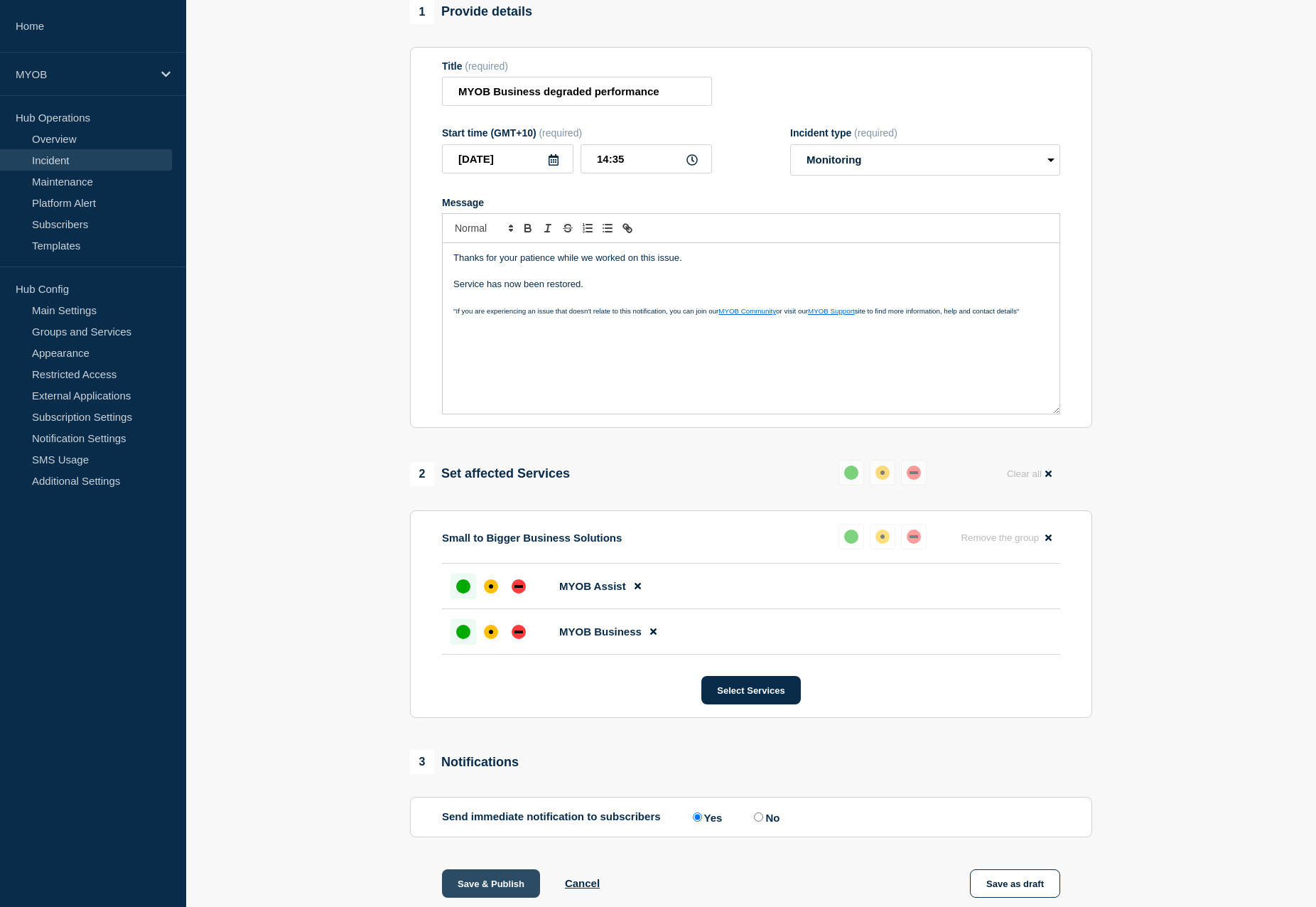
click at [497, 898] on button "Save & Publish" at bounding box center [491, 883] width 98 height 28
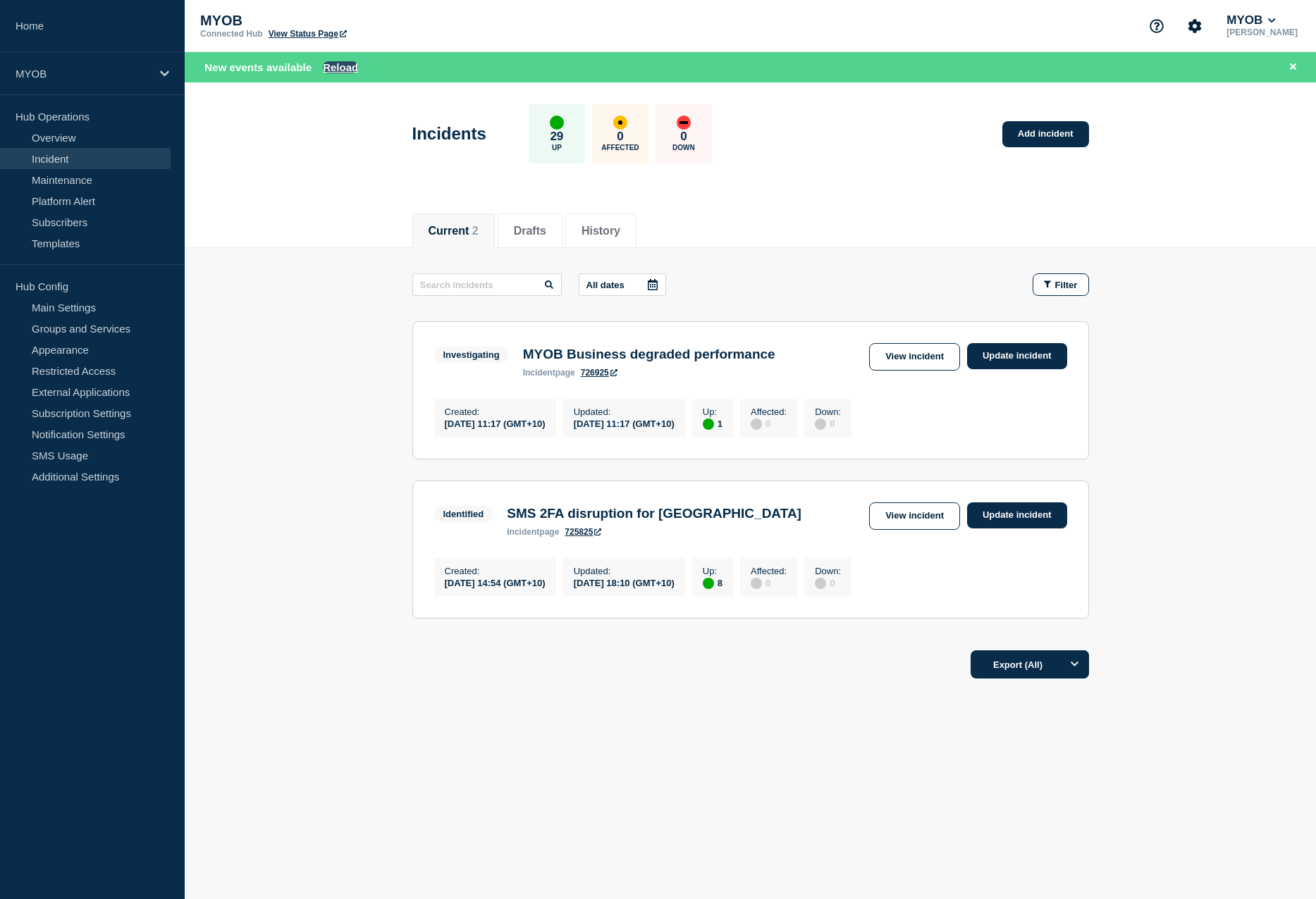
click at [344, 65] on button "Reload" at bounding box center [340, 67] width 35 height 12
